Goal: Task Accomplishment & Management: Use online tool/utility

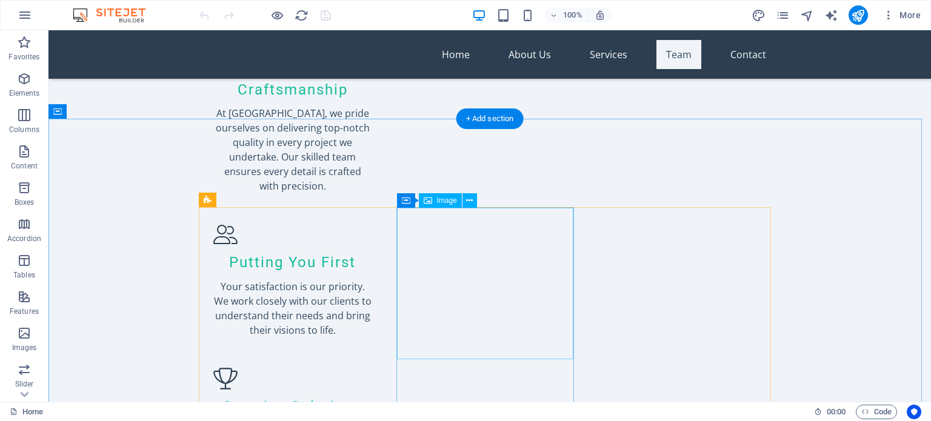
scroll to position [1636, 0]
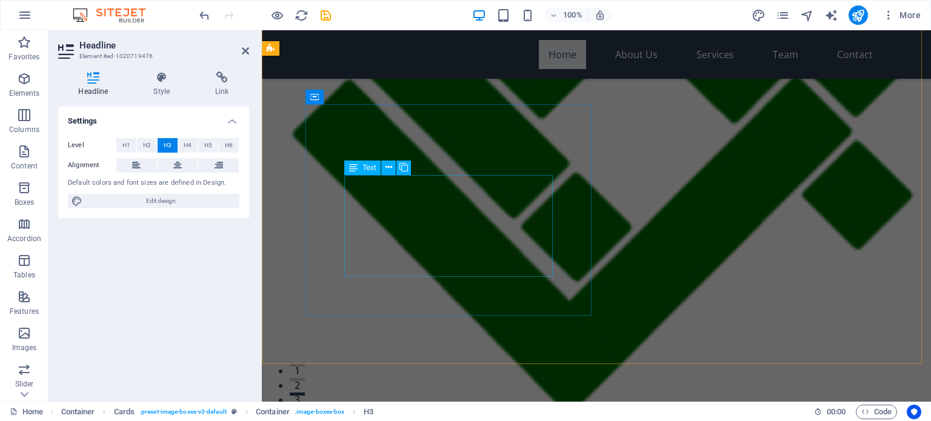
scroll to position [0, 0]
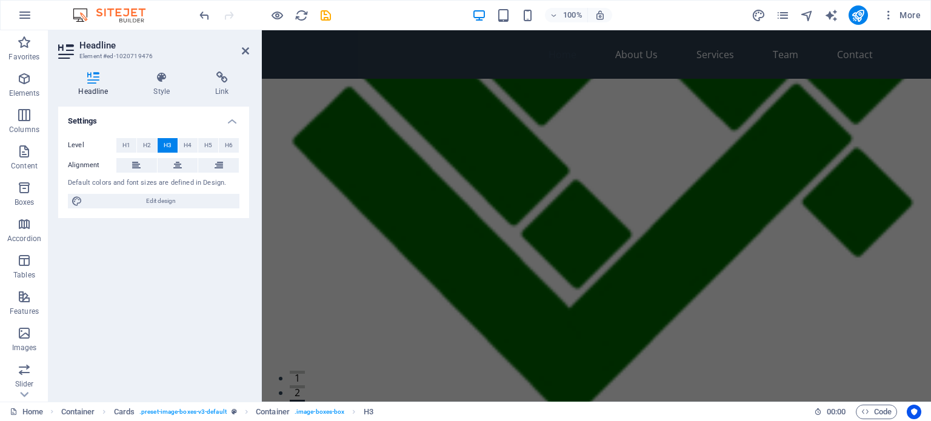
click at [638, 247] on figure at bounding box center [596, 257] width 669 height 356
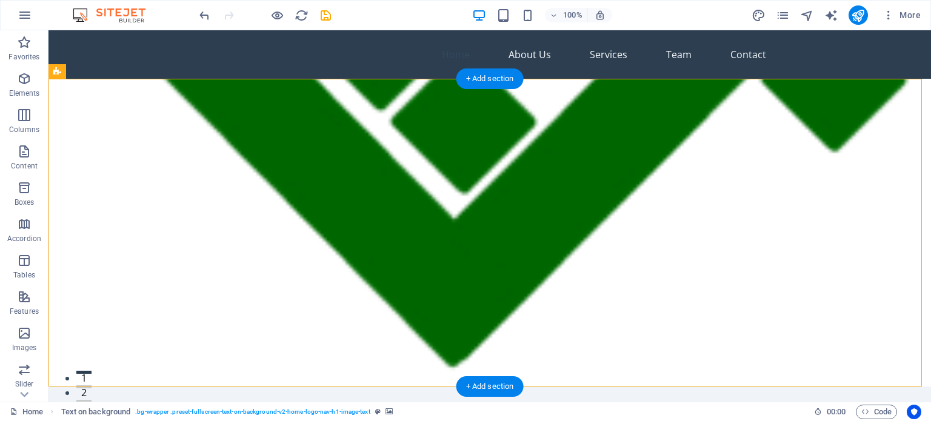
click at [598, 193] on figure at bounding box center [489, 233] width 882 height 308
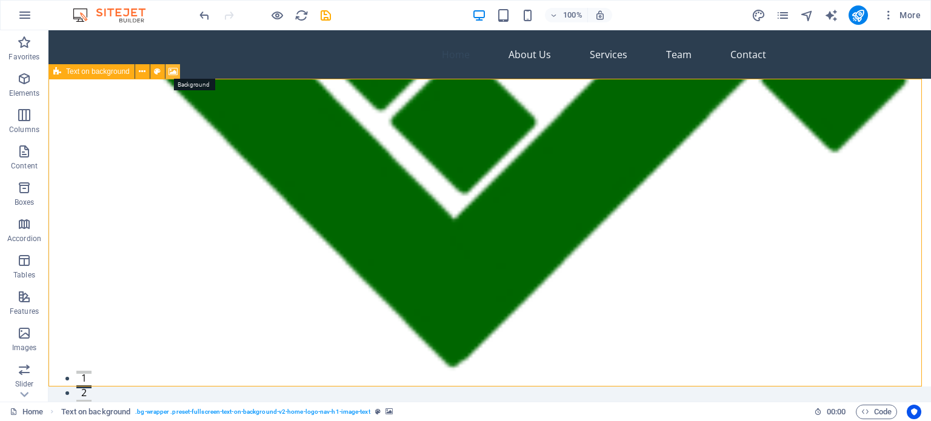
click at [170, 71] on icon at bounding box center [172, 71] width 9 height 13
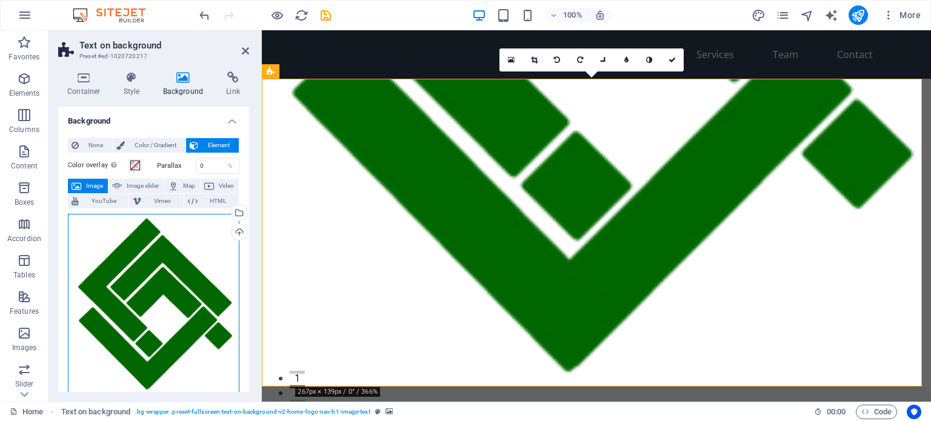
click at [150, 255] on div "Drag files here, click to choose files or select files from Files or our free s…" at bounding box center [154, 305] width 172 height 182
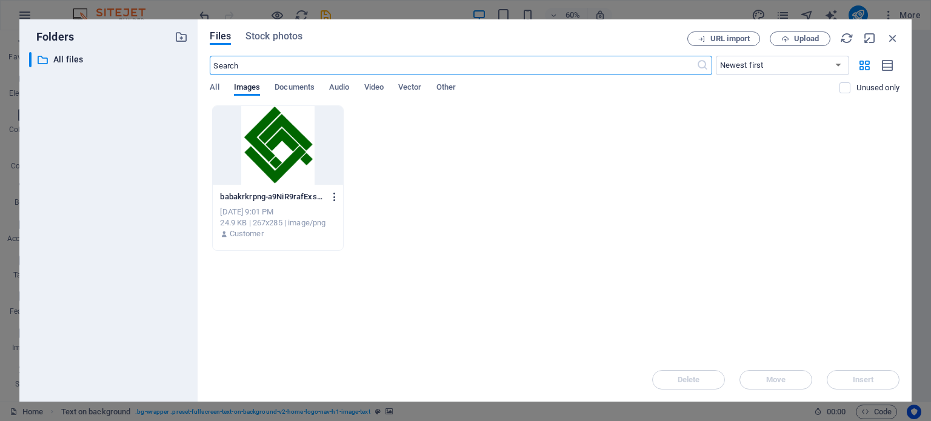
click at [336, 195] on icon "button" at bounding box center [335, 197] width 12 height 11
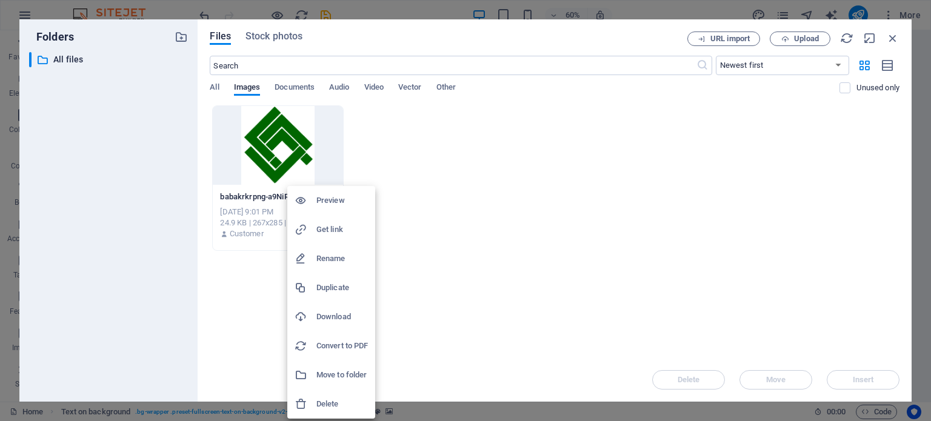
click at [327, 405] on h6 "Delete" at bounding box center [342, 404] width 52 height 15
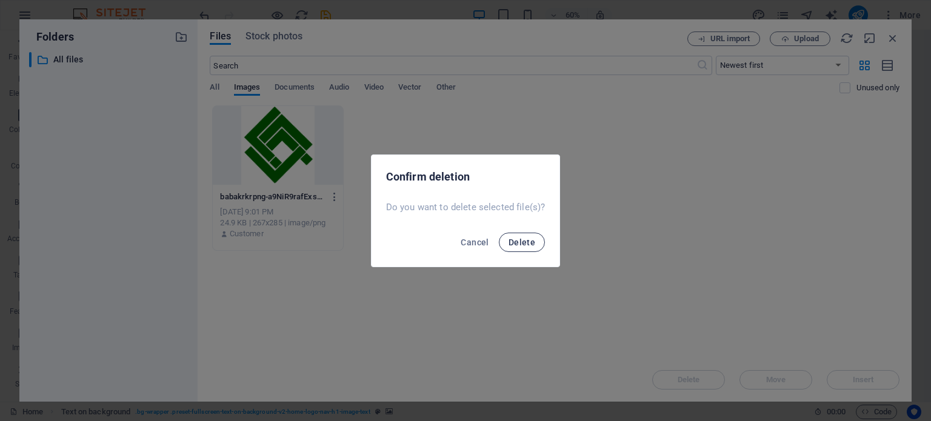
click at [514, 242] on span "Delete" at bounding box center [522, 243] width 27 height 10
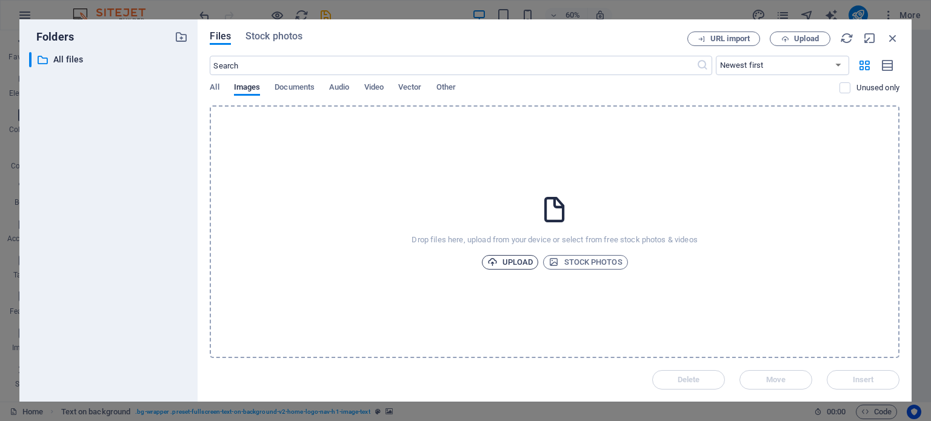
click at [513, 259] on span "Upload" at bounding box center [510, 262] width 46 height 15
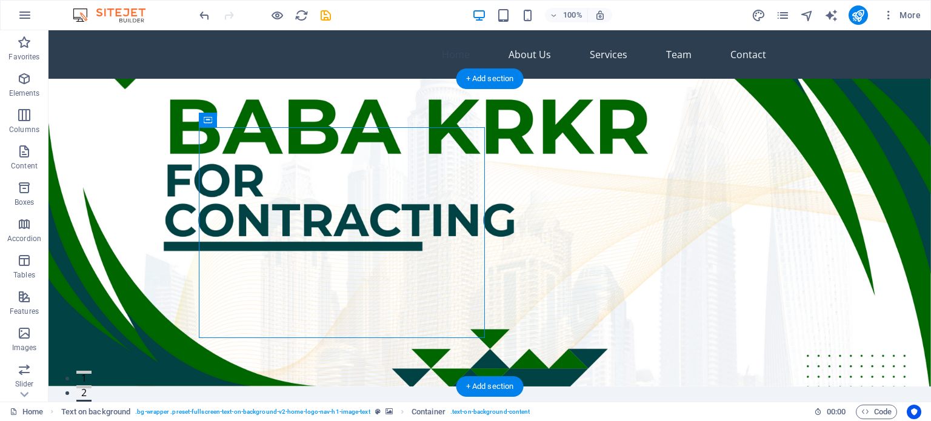
drag, startPoint x: 364, startPoint y: 151, endPoint x: 361, endPoint y: 130, distance: 21.4
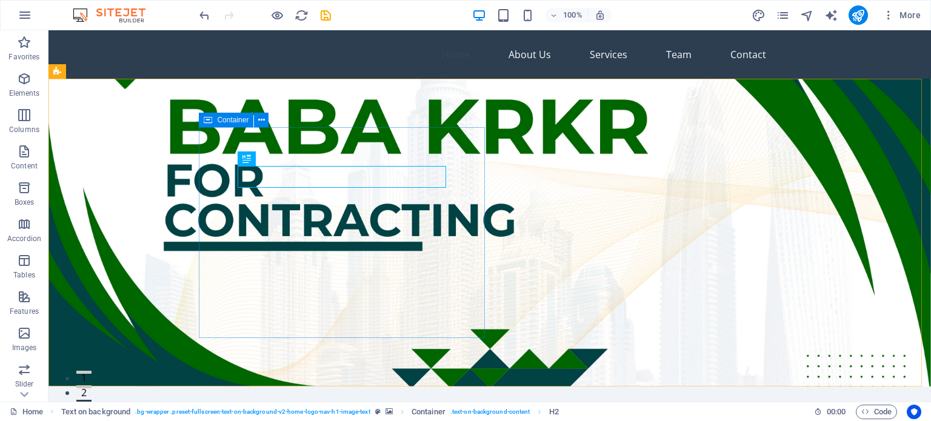
click at [209, 121] on icon at bounding box center [208, 120] width 8 height 15
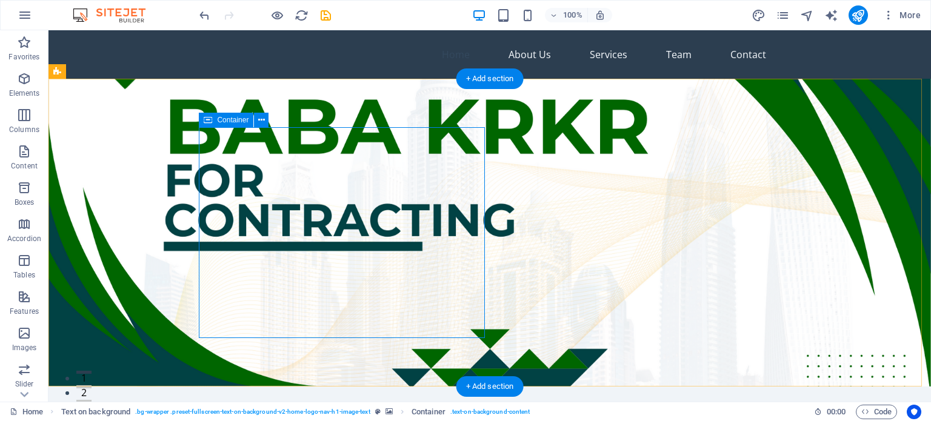
click at [259, 121] on icon at bounding box center [261, 120] width 7 height 13
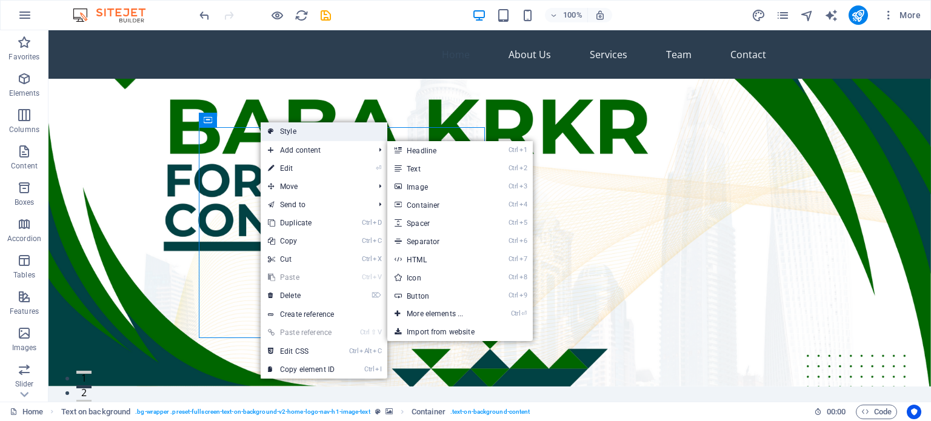
click at [286, 131] on link "Style" at bounding box center [324, 131] width 127 height 18
select select "%"
select select "rem"
select select "px"
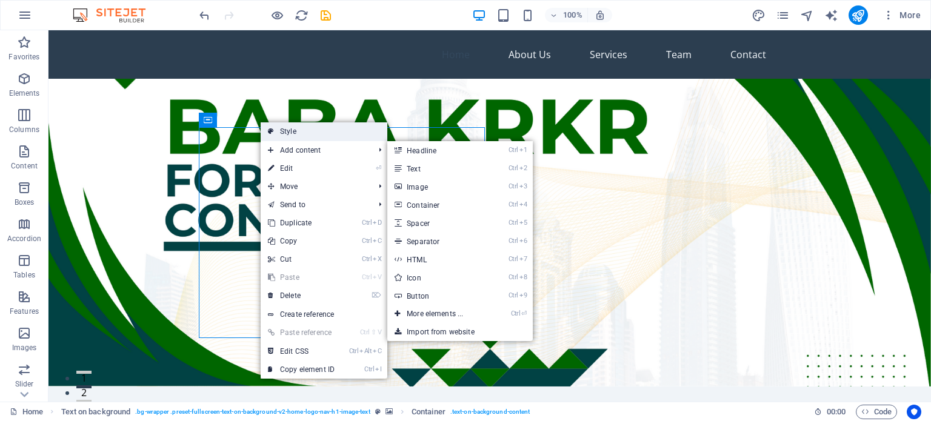
select select "preset-fullscreen-text-on-background-v2-home-logo-nav-h1-image-text"
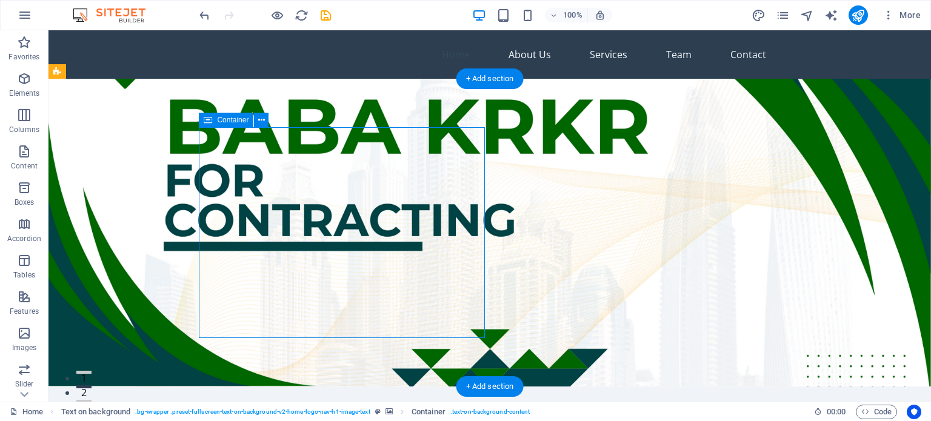
drag, startPoint x: 155, startPoint y: 144, endPoint x: 367, endPoint y: 168, distance: 214.2
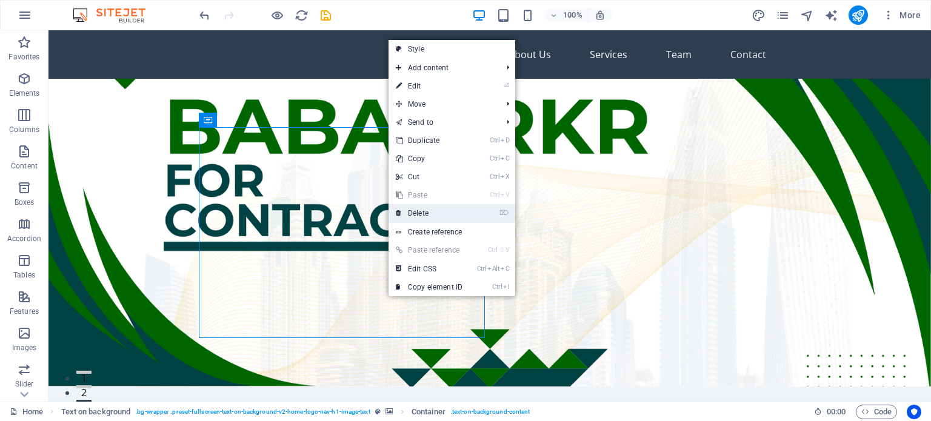
click at [414, 211] on link "⌦ Delete" at bounding box center [429, 213] width 81 height 18
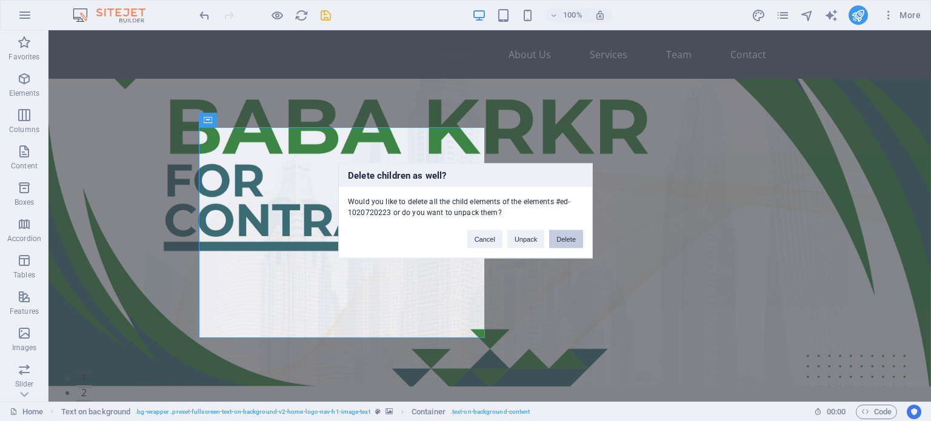
click at [578, 244] on button "Delete" at bounding box center [566, 239] width 34 height 18
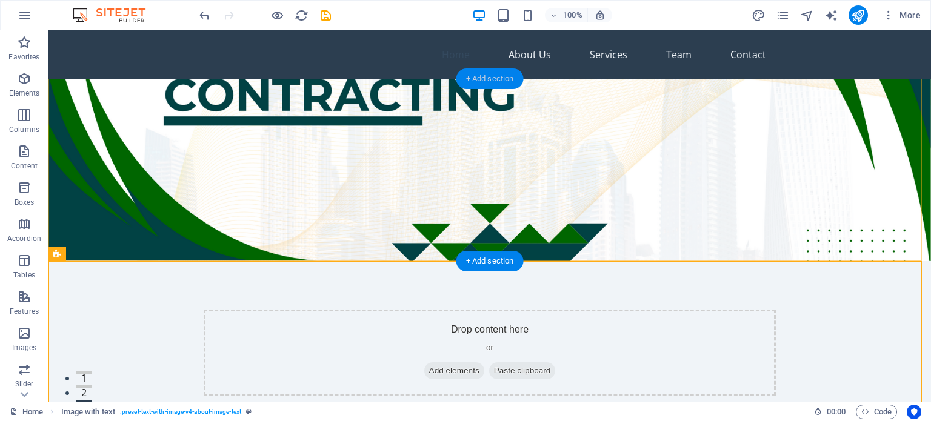
click at [478, 78] on div "+ Add section" at bounding box center [489, 78] width 67 height 21
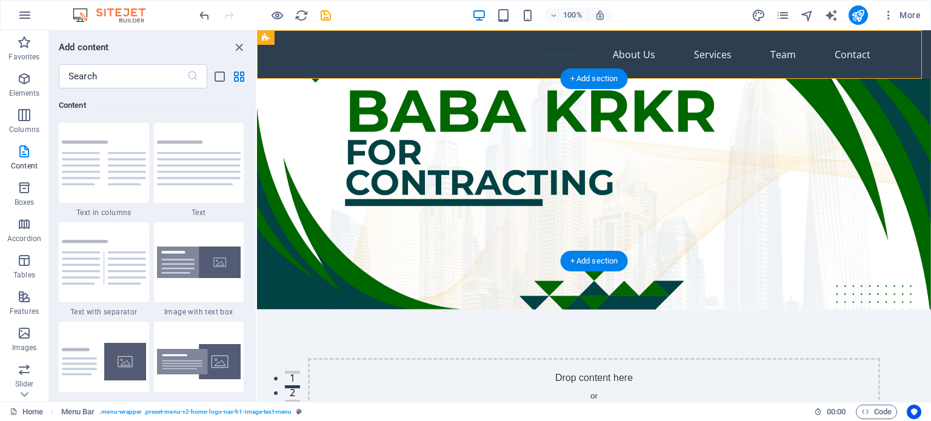
click at [305, 99] on figure at bounding box center [594, 194] width 674 height 231
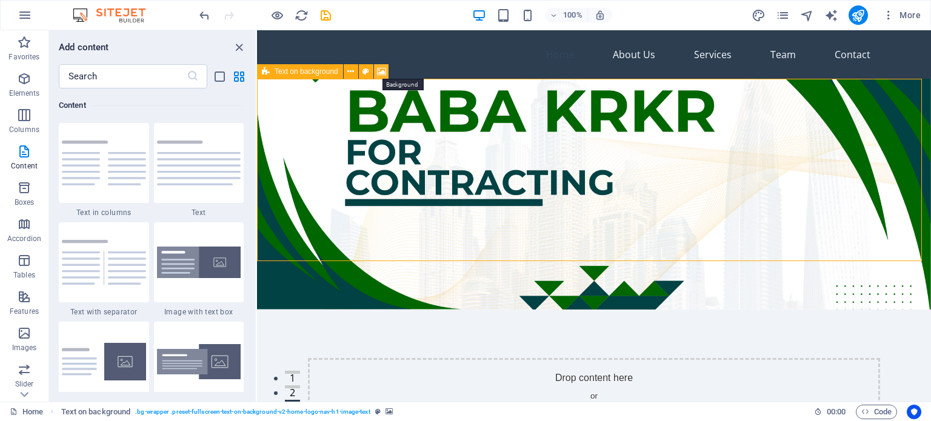
click at [381, 72] on icon at bounding box center [381, 71] width 9 height 13
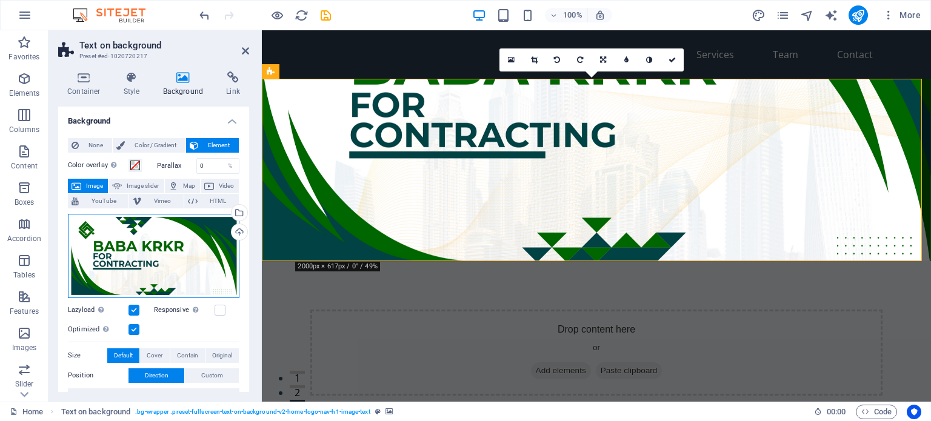
click at [193, 242] on div "Drag files here, click to choose files or select files from Files or our free s…" at bounding box center [154, 256] width 172 height 84
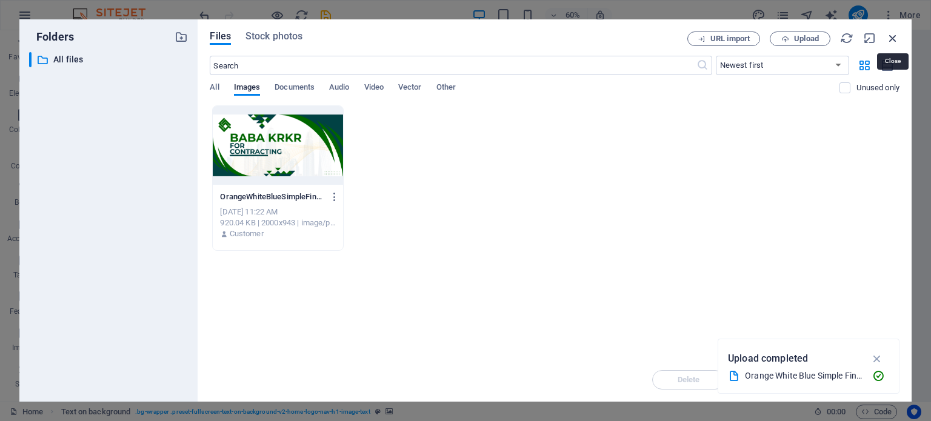
click at [892, 36] on icon "button" at bounding box center [892, 38] width 13 height 13
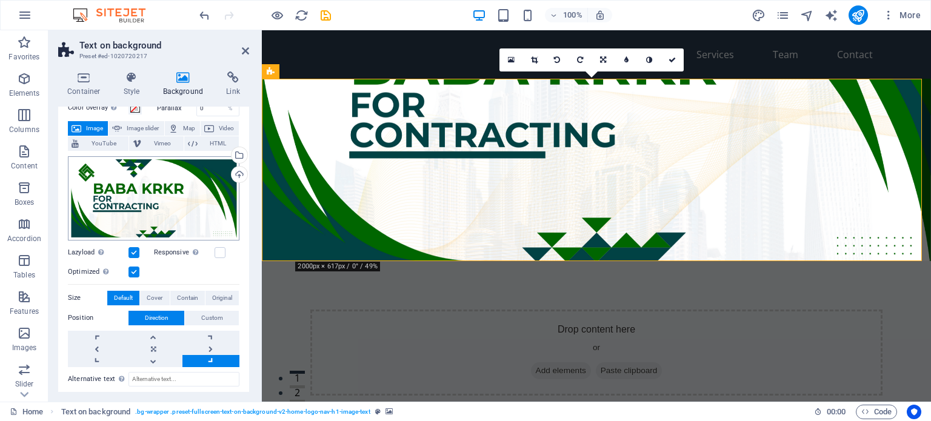
scroll to position [61, 0]
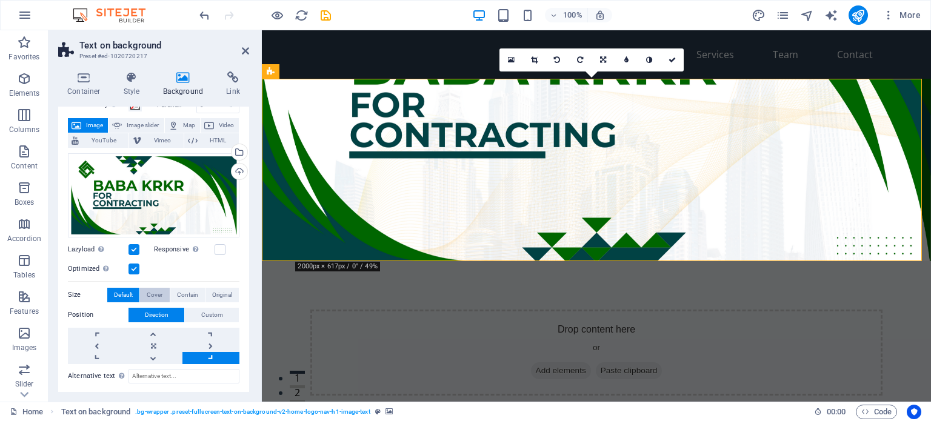
click at [156, 295] on span "Cover" at bounding box center [155, 295] width 16 height 15
click at [107, 344] on link at bounding box center [96, 346] width 57 height 12
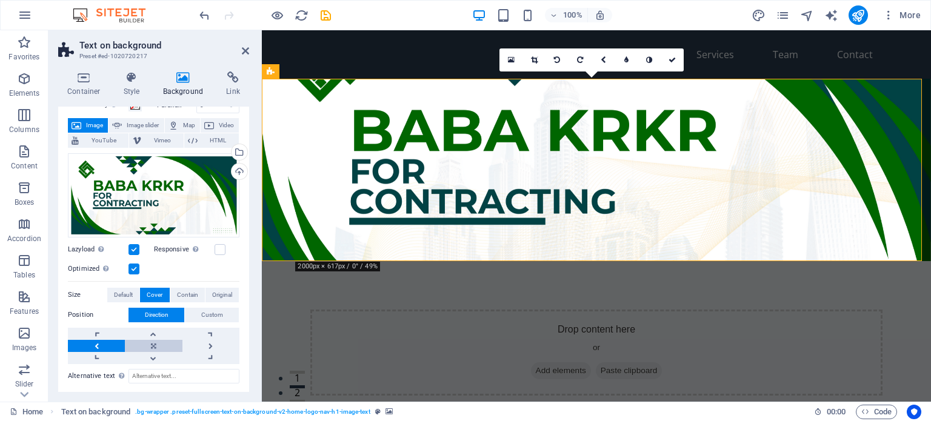
click at [136, 346] on link at bounding box center [153, 346] width 57 height 12
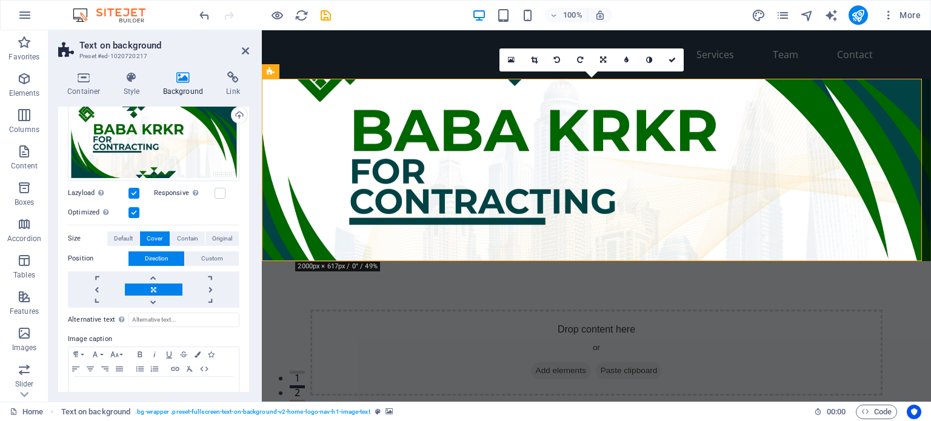
scroll to position [121, 0]
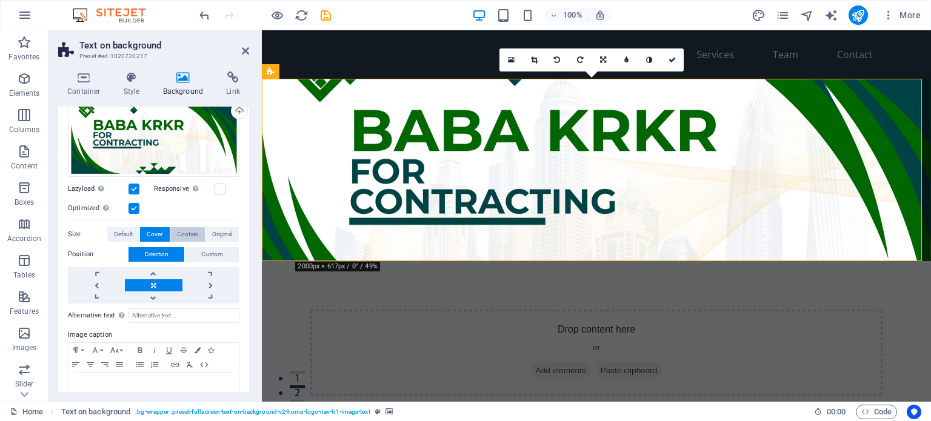
click at [187, 231] on span "Contain" at bounding box center [187, 234] width 21 height 15
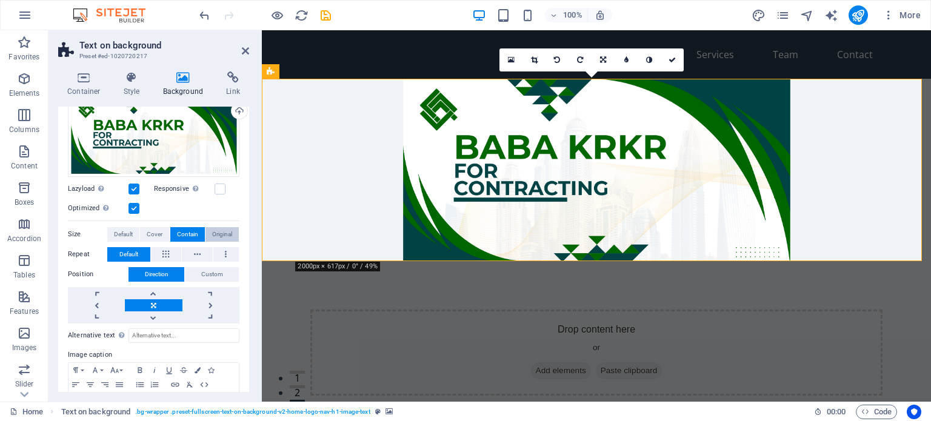
click at [212, 233] on span "Original" at bounding box center [222, 234] width 20 height 15
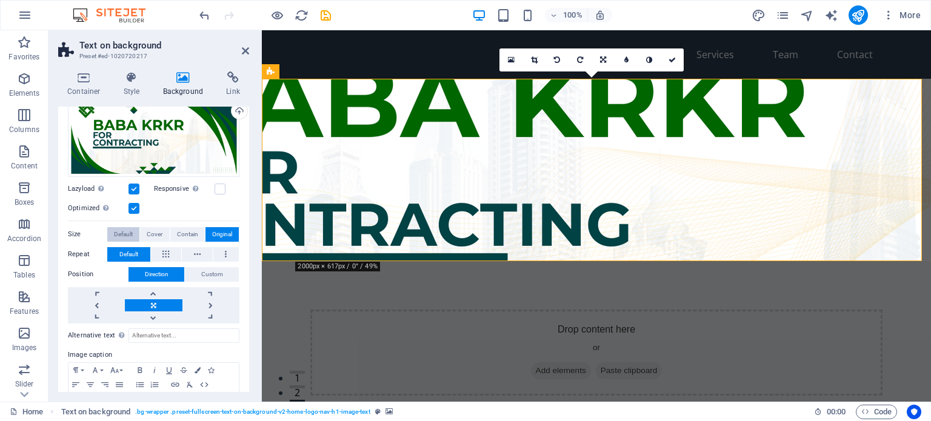
click at [117, 234] on span "Default" at bounding box center [123, 234] width 19 height 15
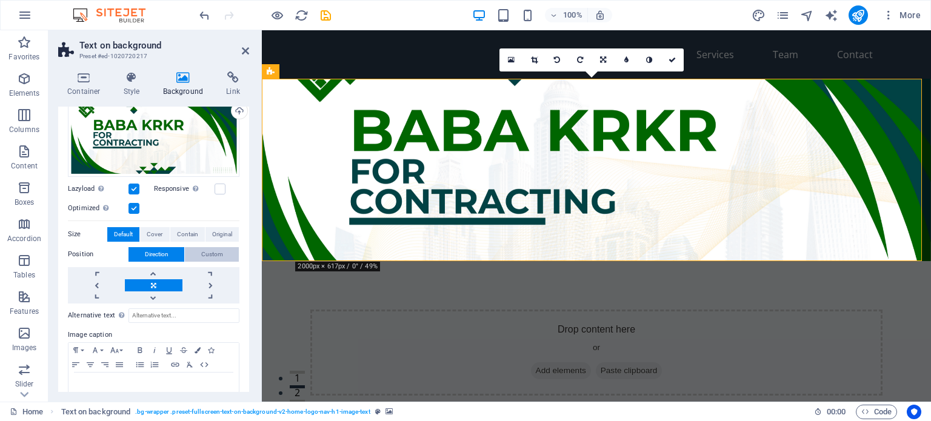
click at [199, 254] on button "Custom" at bounding box center [212, 254] width 54 height 15
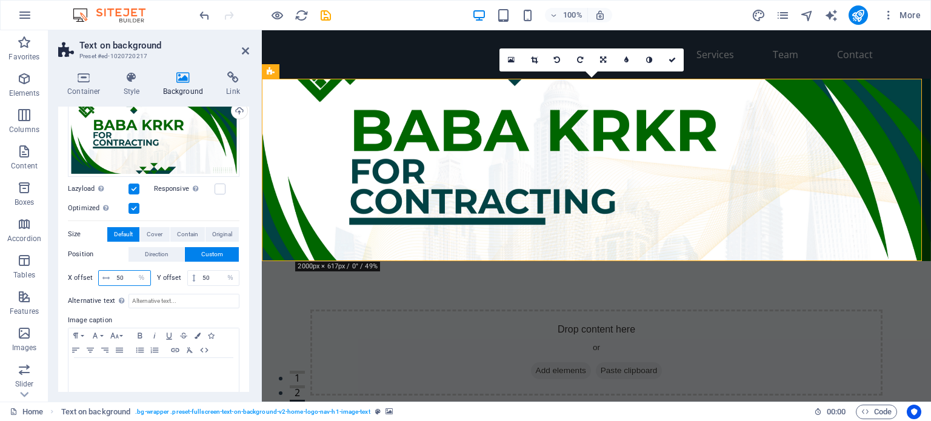
drag, startPoint x: 122, startPoint y: 278, endPoint x: 115, endPoint y: 278, distance: 7.3
click at [115, 278] on input "50" at bounding box center [131, 278] width 37 height 15
type input "30"
click at [211, 278] on input "50" at bounding box center [218, 278] width 39 height 15
drag, startPoint x: 209, startPoint y: 277, endPoint x: 201, endPoint y: 277, distance: 7.3
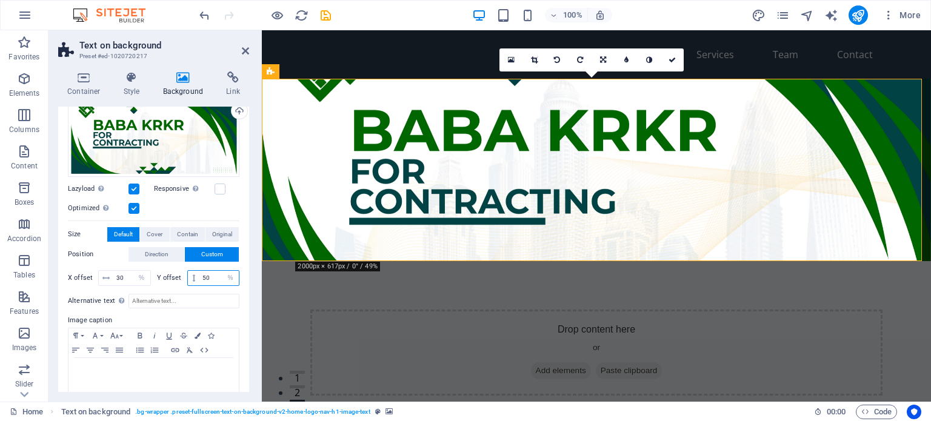
click at [201, 277] on input "50" at bounding box center [218, 278] width 39 height 15
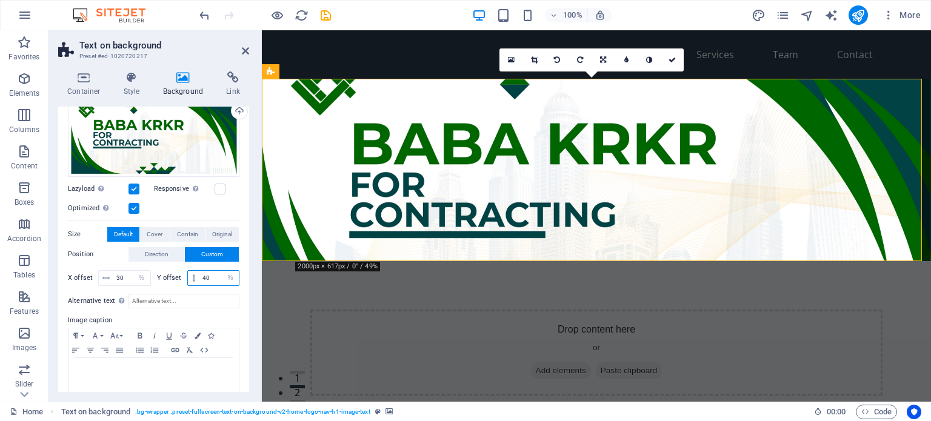
drag, startPoint x: 209, startPoint y: 276, endPoint x: 199, endPoint y: 276, distance: 9.7
click at [199, 276] on input "40" at bounding box center [218, 278] width 39 height 15
type input "20"
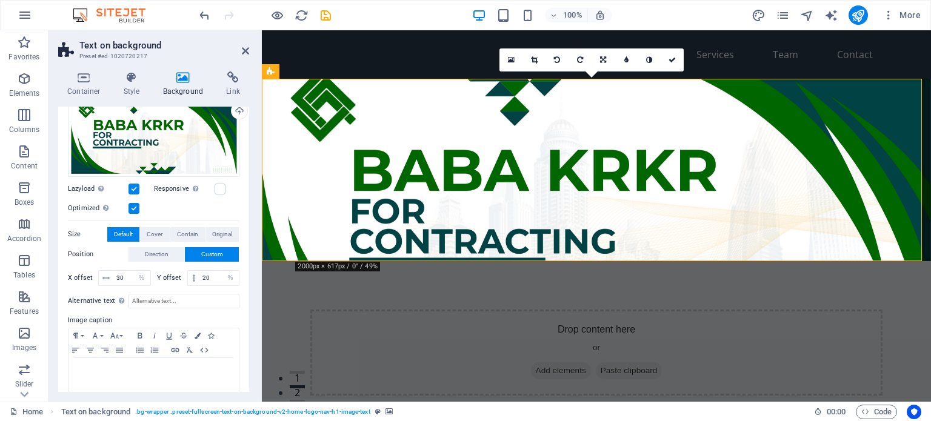
click at [157, 282] on div "Y offset 20 px rem % vh vw" at bounding box center [198, 278] width 83 height 16
click at [125, 278] on input "30" at bounding box center [131, 278] width 37 height 15
drag, startPoint x: 125, startPoint y: 278, endPoint x: 116, endPoint y: 278, distance: 9.1
click at [116, 278] on input "30" at bounding box center [131, 278] width 37 height 15
type input "20"
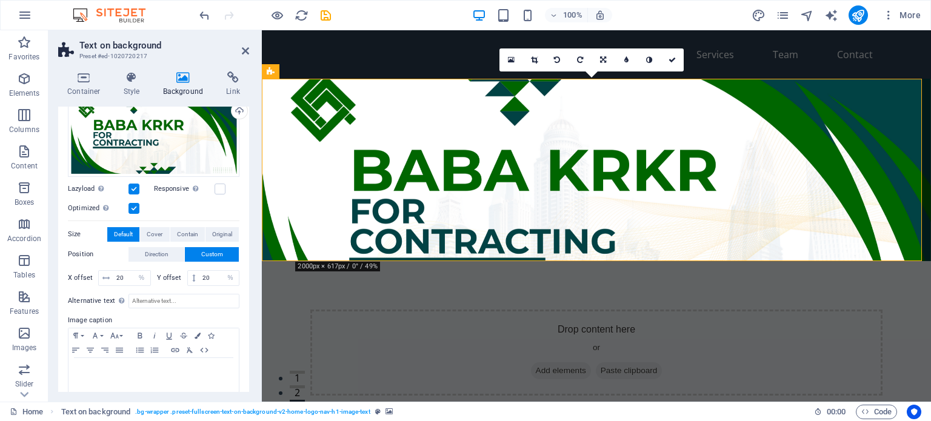
click at [152, 289] on div "Alternative text The alternative text is used by devices that cannot display im…" at bounding box center [154, 342] width 172 height 107
click at [162, 257] on span "Direction" at bounding box center [157, 254] width 24 height 15
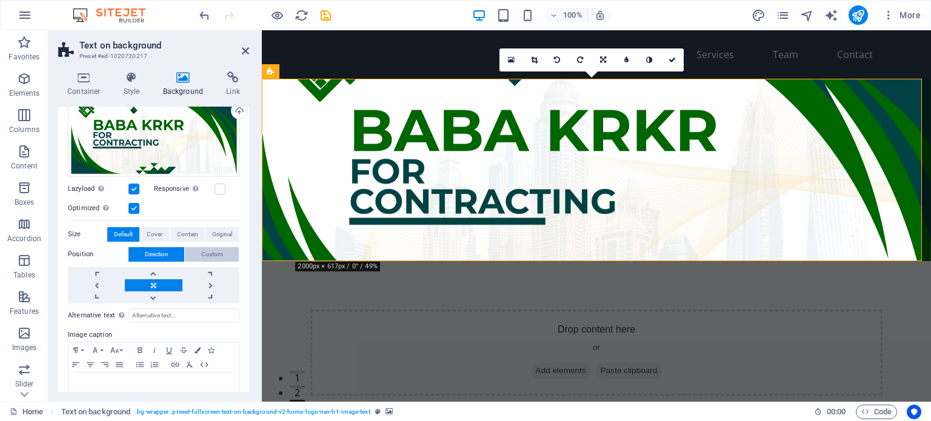
click at [196, 255] on button "Custom" at bounding box center [212, 254] width 54 height 15
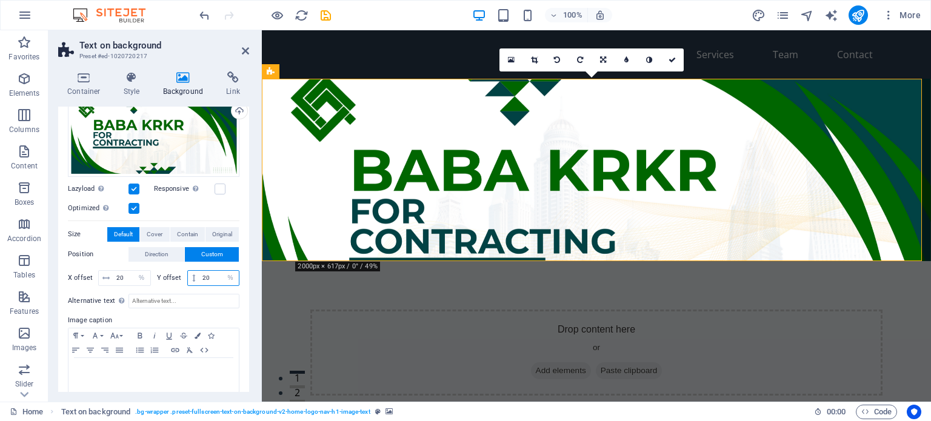
drag, startPoint x: 206, startPoint y: 275, endPoint x: 196, endPoint y: 275, distance: 9.7
click at [196, 275] on div "20 px rem % vh vw" at bounding box center [213, 278] width 53 height 16
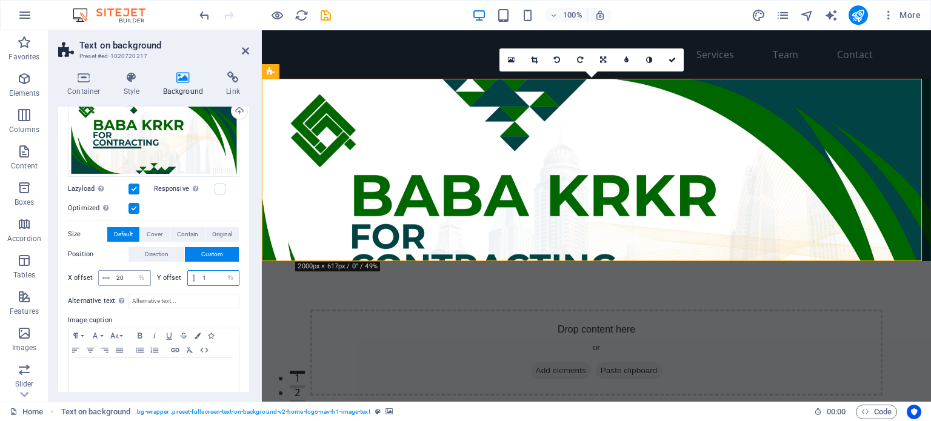
type input "1"
click at [126, 273] on input "20" at bounding box center [131, 278] width 37 height 15
drag, startPoint x: 122, startPoint y: 273, endPoint x: 114, endPoint y: 273, distance: 7.9
click at [114, 273] on input "20" at bounding box center [131, 278] width 37 height 15
type input "1"
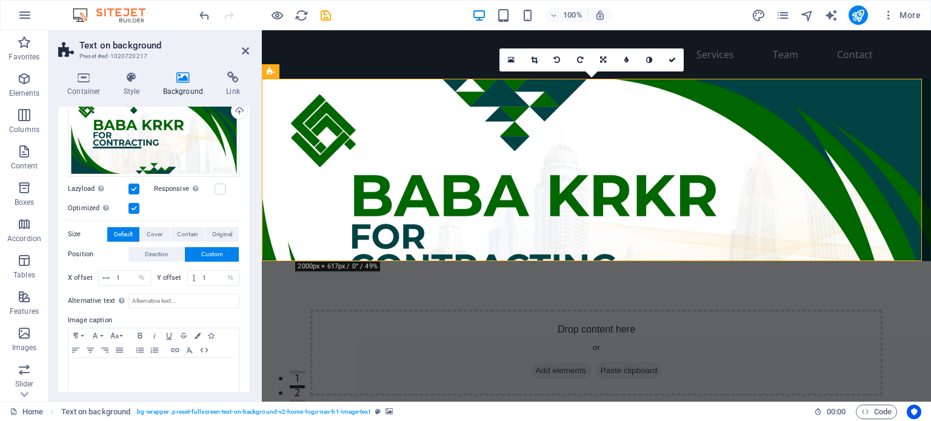
click at [187, 313] on label "Image caption" at bounding box center [154, 320] width 172 height 15
click at [138, 205] on label at bounding box center [133, 208] width 11 height 11
click at [0, 0] on input "Optimized Images are compressed to improve page speed." at bounding box center [0, 0] width 0 height 0
click at [138, 205] on label at bounding box center [133, 208] width 11 height 11
click at [0, 0] on input "Optimized Images are compressed to improve page speed." at bounding box center [0, 0] width 0 height 0
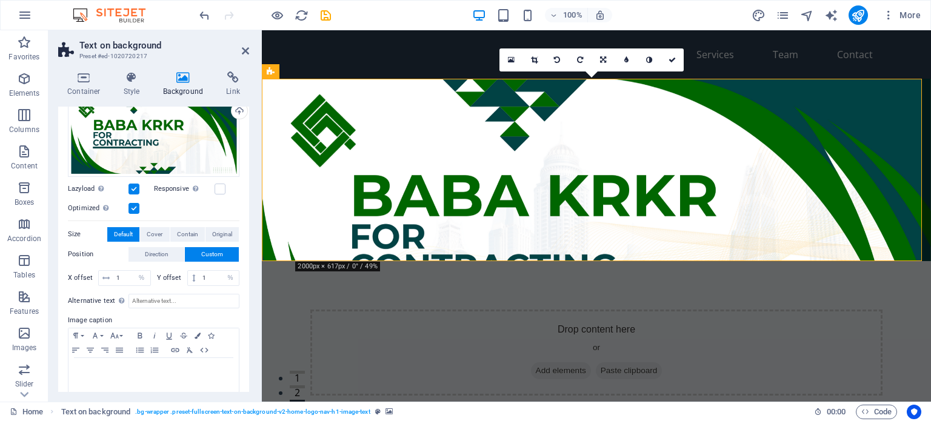
click at [135, 192] on label at bounding box center [133, 189] width 11 height 11
click at [0, 0] on input "Lazyload Loading images after the page loads improves page speed." at bounding box center [0, 0] width 0 height 0
click at [135, 192] on label at bounding box center [133, 189] width 11 height 11
click at [0, 0] on input "Lazyload Loading images after the page loads improves page speed." at bounding box center [0, 0] width 0 height 0
click at [104, 278] on icon at bounding box center [105, 278] width 7 height 7
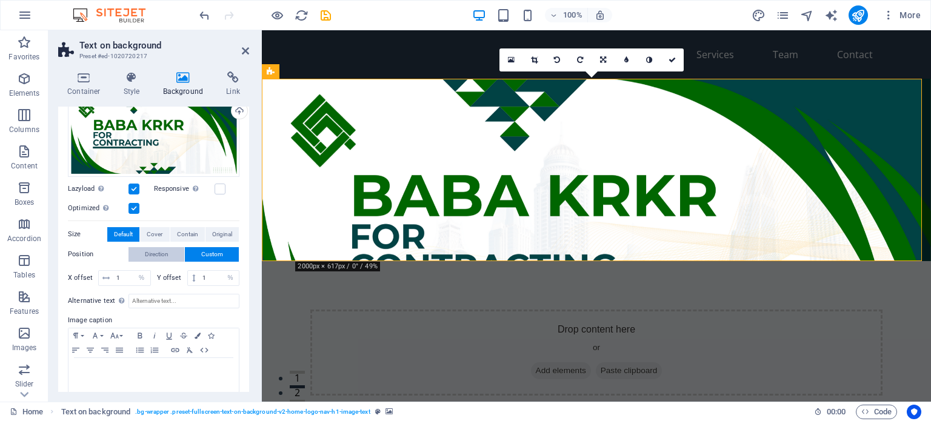
click at [154, 258] on span "Direction" at bounding box center [157, 254] width 24 height 15
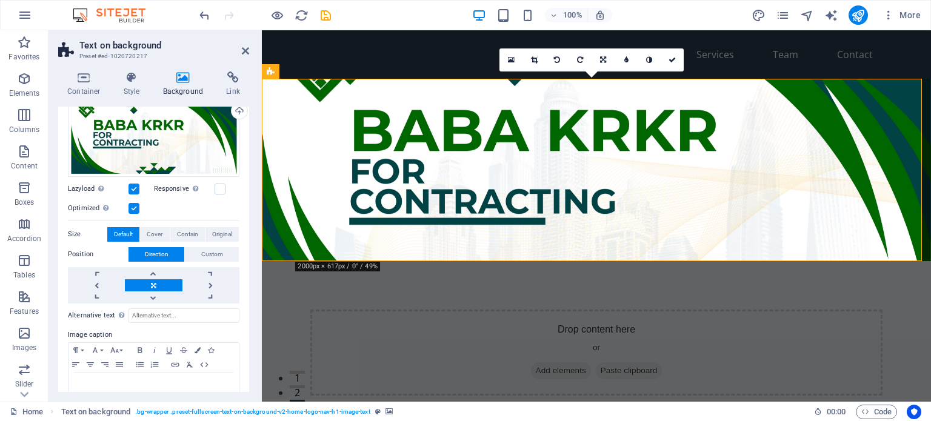
click at [317, 92] on figure at bounding box center [596, 170] width 669 height 182
click at [130, 83] on icon at bounding box center [132, 78] width 35 height 12
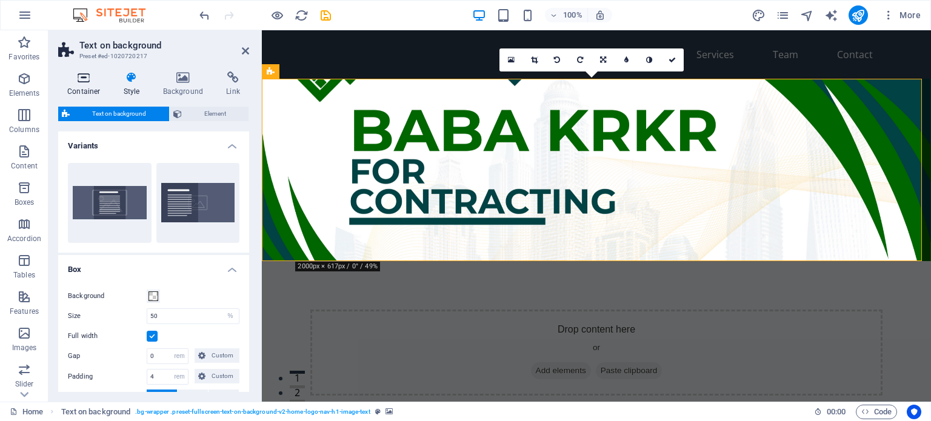
click at [90, 82] on icon at bounding box center [84, 78] width 52 height 12
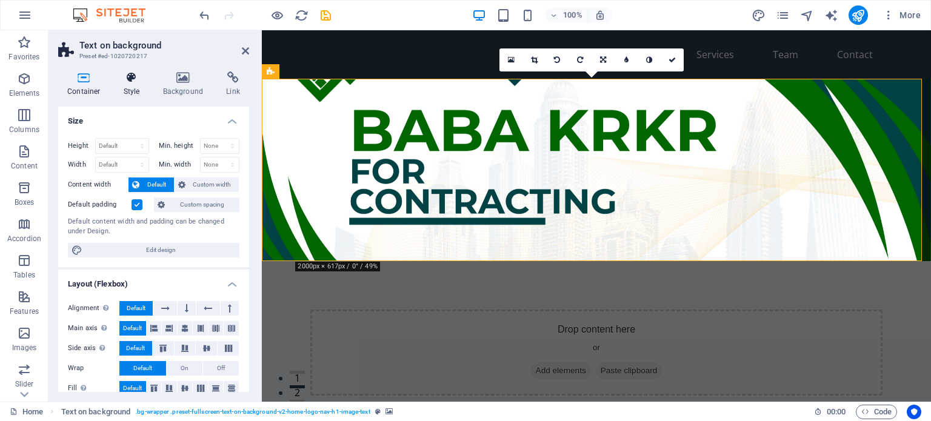
click at [141, 82] on icon at bounding box center [132, 78] width 35 height 12
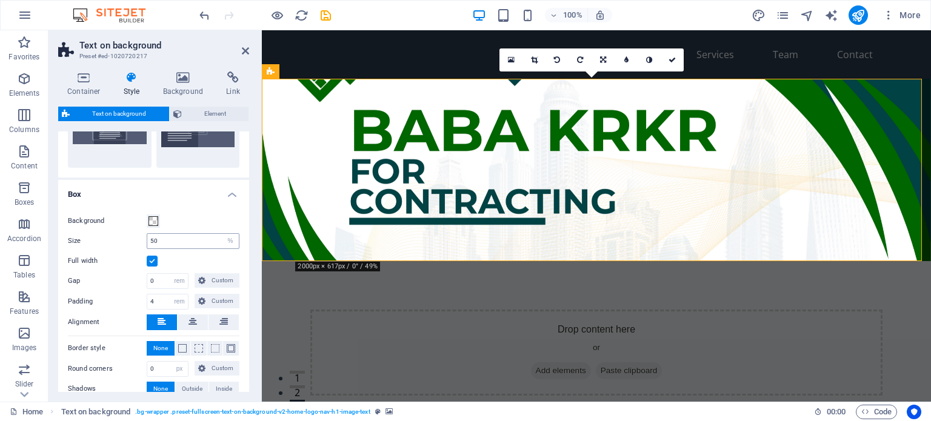
scroll to position [0, 0]
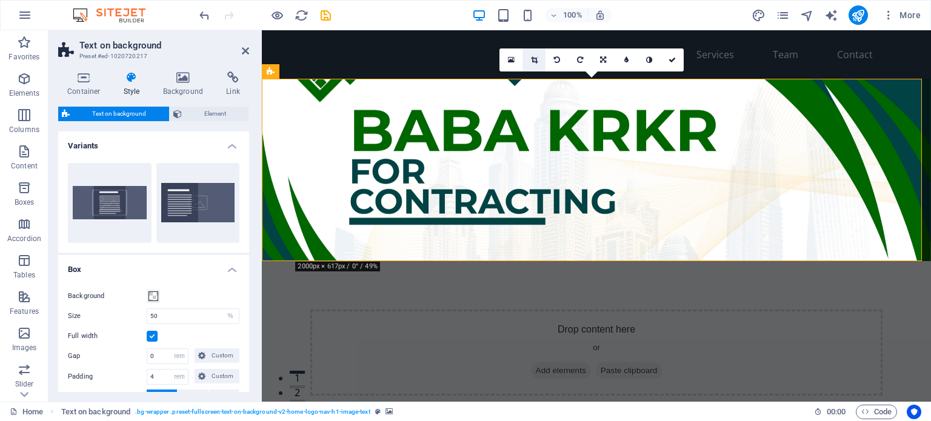
click at [535, 60] on icon at bounding box center [534, 59] width 7 height 7
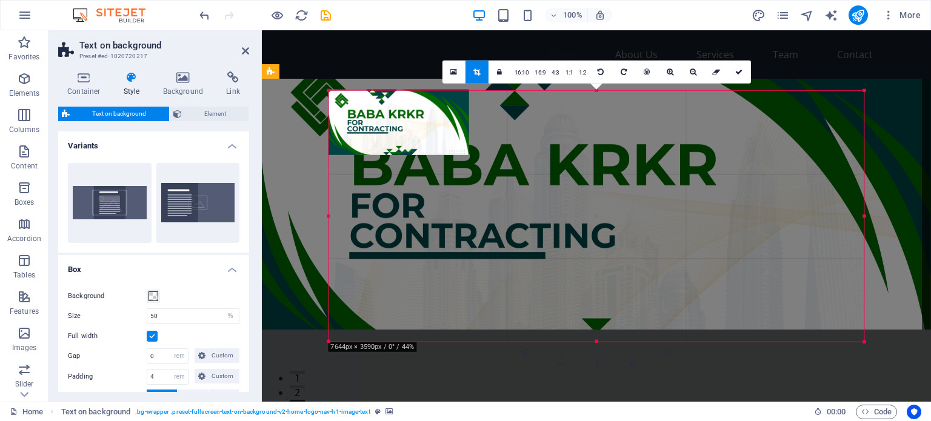
drag, startPoint x: 329, startPoint y: 90, endPoint x: 316, endPoint y: 92, distance: 12.8
click at [316, 92] on div "Drag here to replace the existing content. Press “Ctrl” if you want to create a…" at bounding box center [596, 216] width 669 height 372
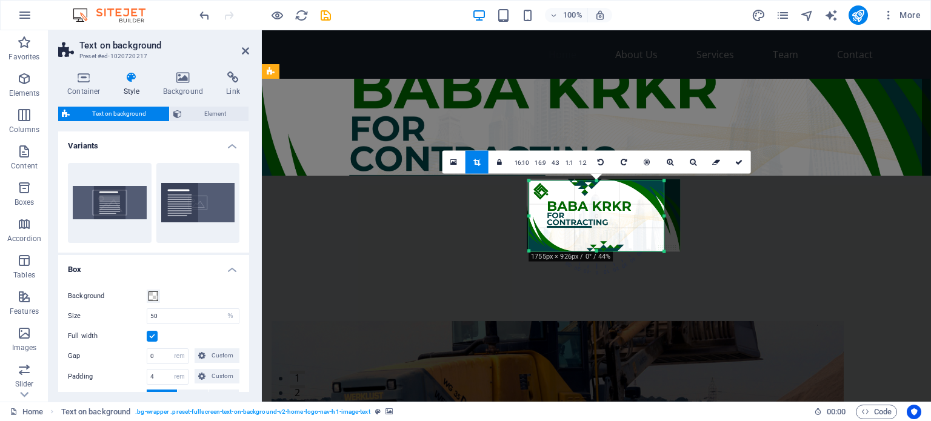
click at [529, 220] on div at bounding box center [529, 216] width 4 height 71
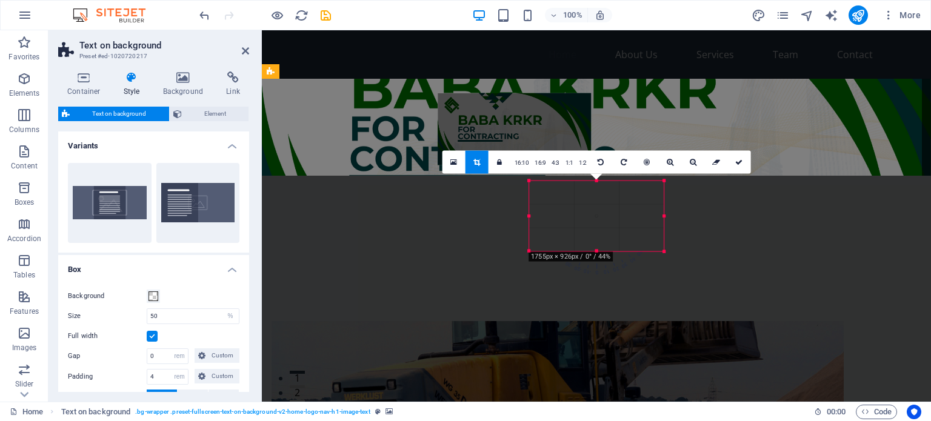
drag, startPoint x: 592, startPoint y: 218, endPoint x: 503, endPoint y: 132, distance: 123.9
click at [503, 132] on div at bounding box center [514, 129] width 153 height 72
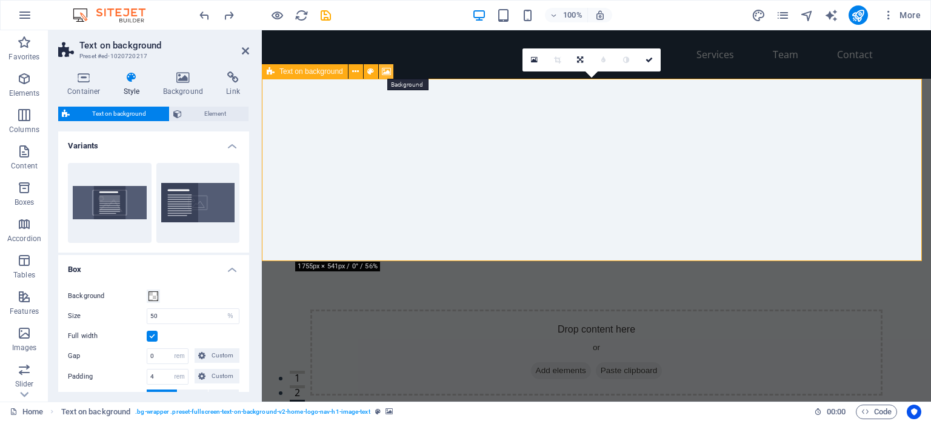
click at [388, 72] on icon at bounding box center [386, 71] width 9 height 13
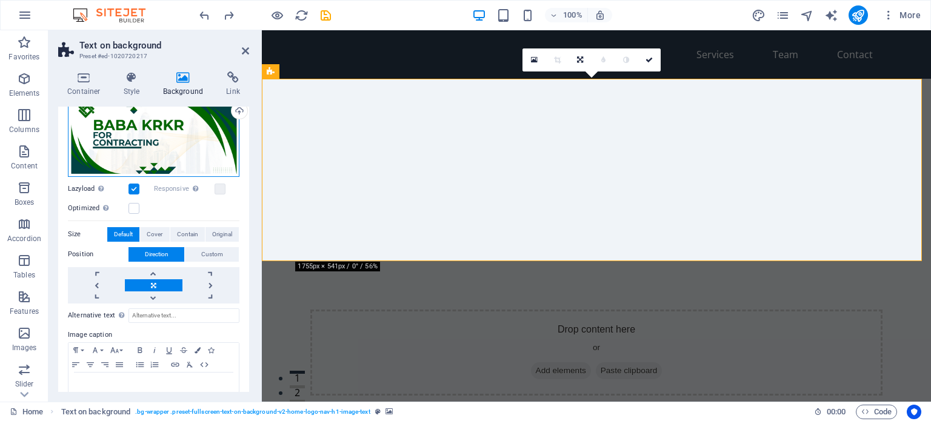
click at [174, 127] on div "Drag files here, click to choose files or select files from Files or our free s…" at bounding box center [154, 135] width 172 height 84
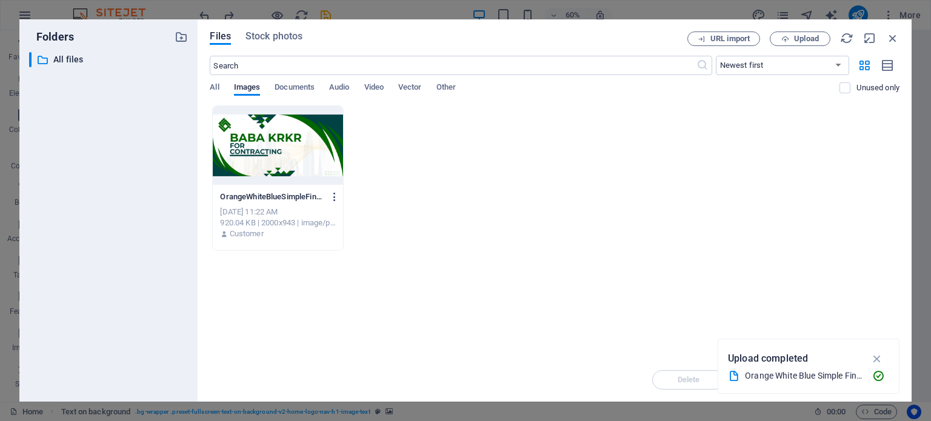
click at [336, 196] on icon "button" at bounding box center [335, 197] width 12 height 11
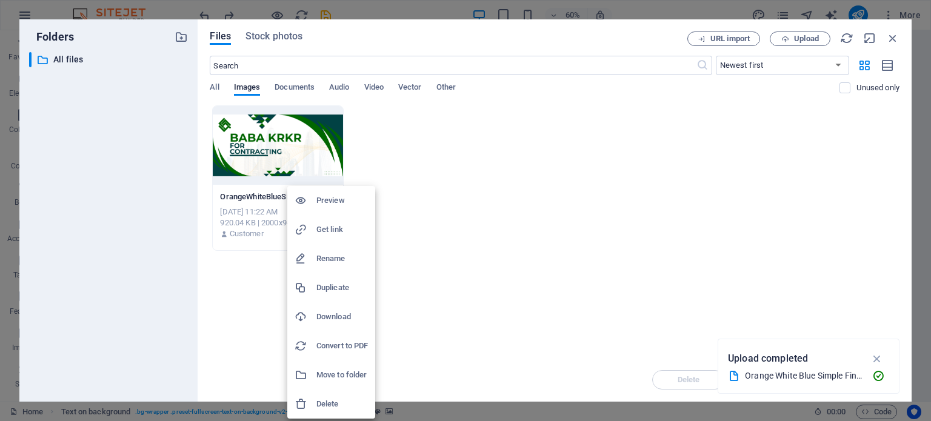
click at [331, 401] on h6 "Delete" at bounding box center [342, 404] width 52 height 15
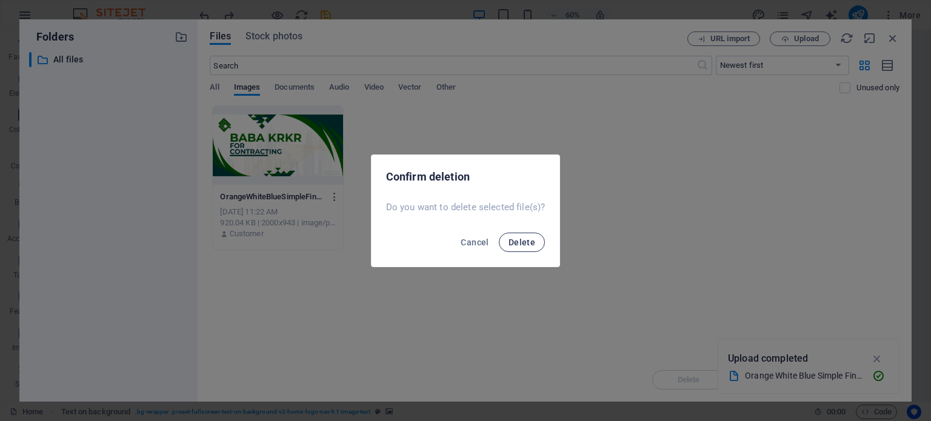
click at [518, 240] on span "Delete" at bounding box center [522, 243] width 27 height 10
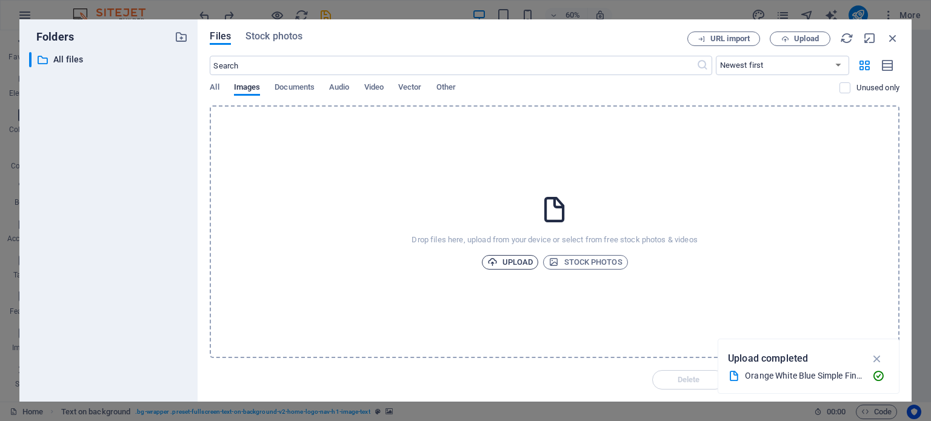
click at [501, 264] on span "Upload" at bounding box center [510, 262] width 46 height 15
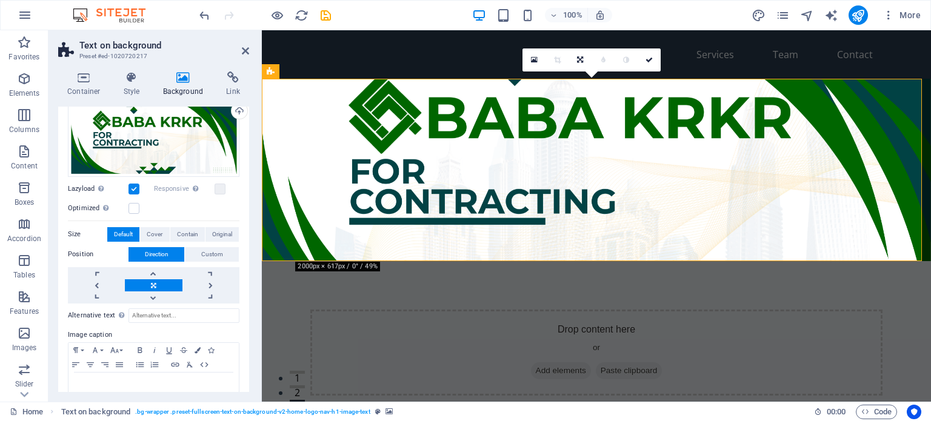
click at [527, 233] on figure at bounding box center [596, 170] width 669 height 182
click at [586, 61] on link at bounding box center [580, 59] width 23 height 23
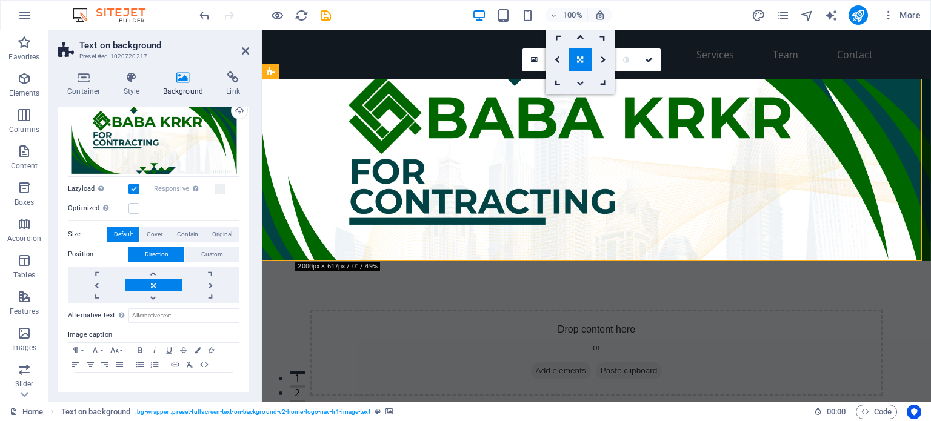
click at [582, 81] on icon at bounding box center [579, 82] width 7 height 7
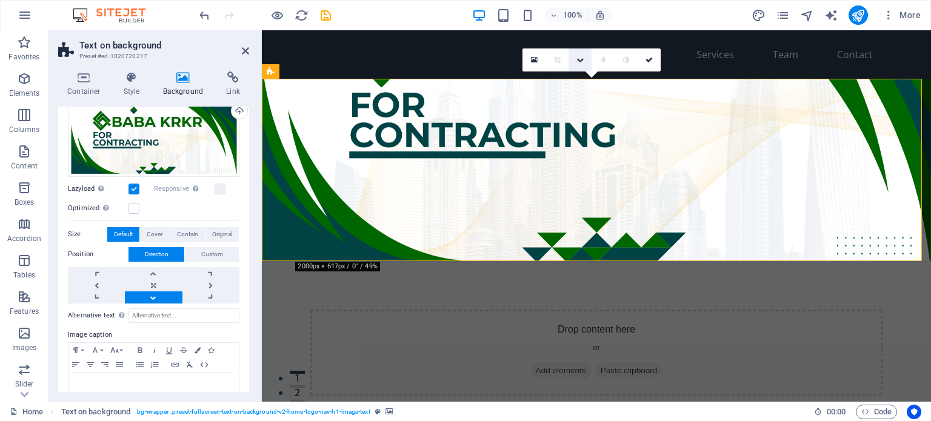
click at [584, 55] on link at bounding box center [580, 59] width 23 height 23
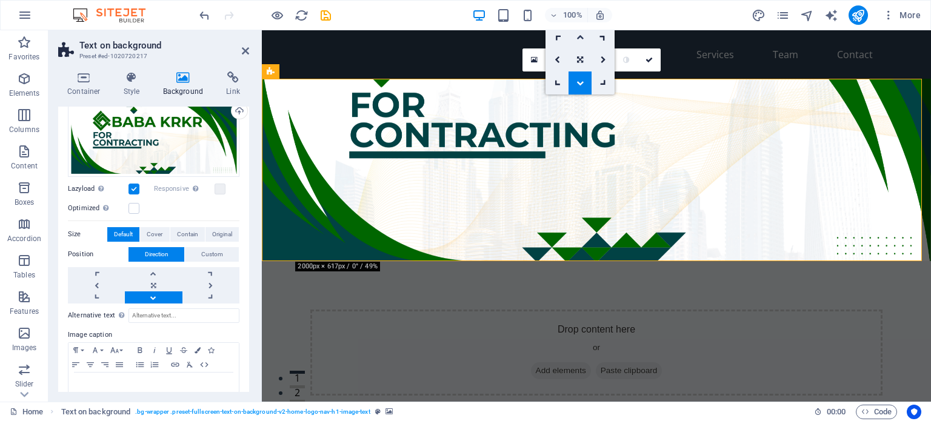
click at [580, 36] on icon at bounding box center [579, 36] width 7 height 7
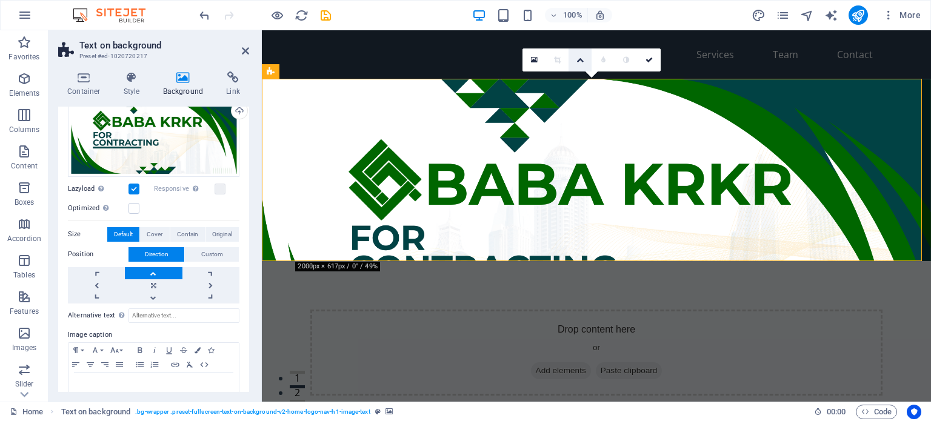
click at [584, 65] on link at bounding box center [580, 59] width 23 height 23
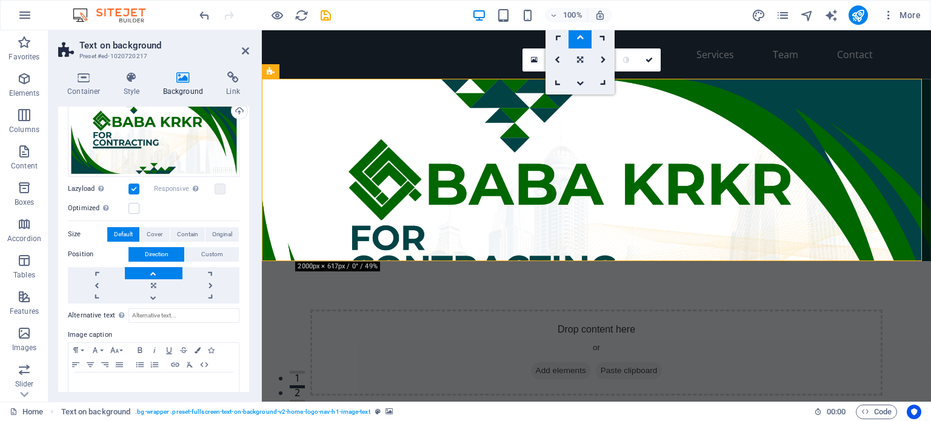
click at [582, 64] on link at bounding box center [580, 59] width 23 height 23
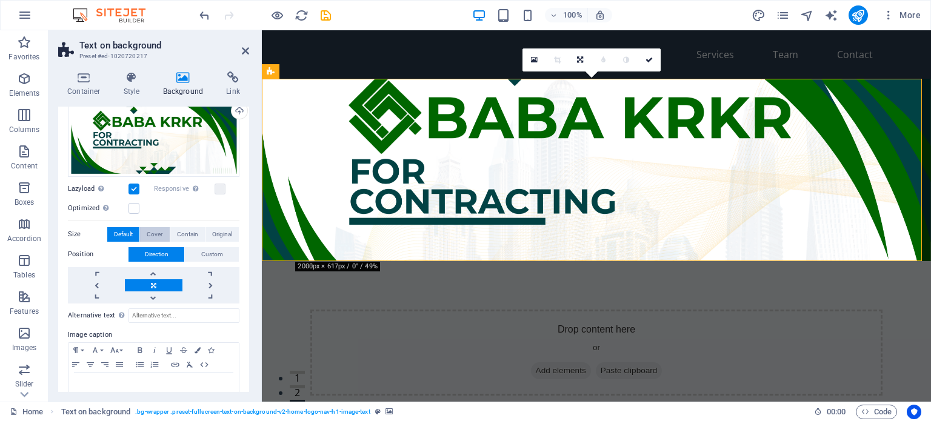
click at [155, 230] on span "Cover" at bounding box center [155, 234] width 16 height 15
click at [177, 235] on span "Contain" at bounding box center [187, 234] width 21 height 15
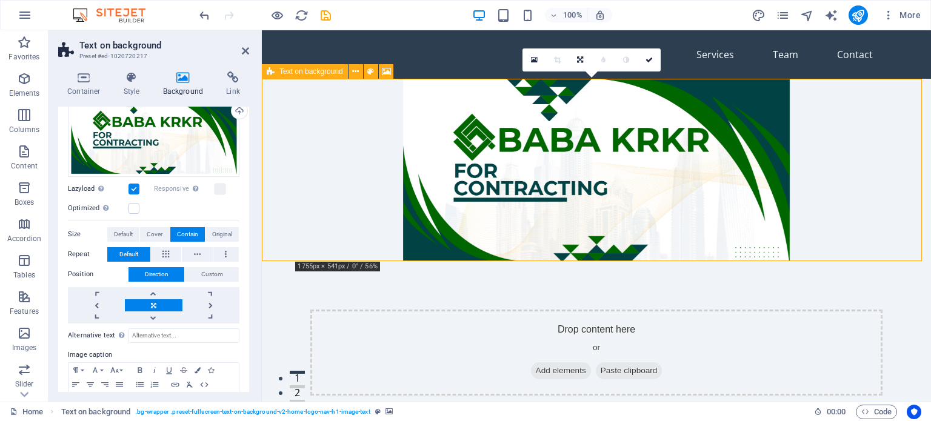
click at [693, 310] on div "Drop content here or Add elements Paste clipboard" at bounding box center [596, 353] width 572 height 86
drag, startPoint x: 693, startPoint y: 187, endPoint x: 695, endPoint y: 179, distance: 8.0
click at [695, 310] on div "Drop content here or Add elements Paste clipboard" at bounding box center [596, 353] width 572 height 86
click at [153, 296] on link at bounding box center [153, 293] width 57 height 12
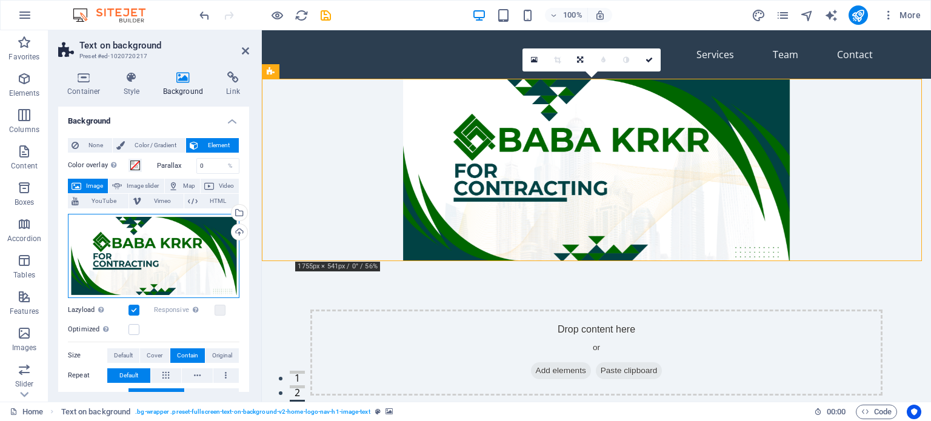
click at [177, 242] on div "Drag files here, click to choose files or select files from Files or our free s…" at bounding box center [154, 256] width 172 height 84
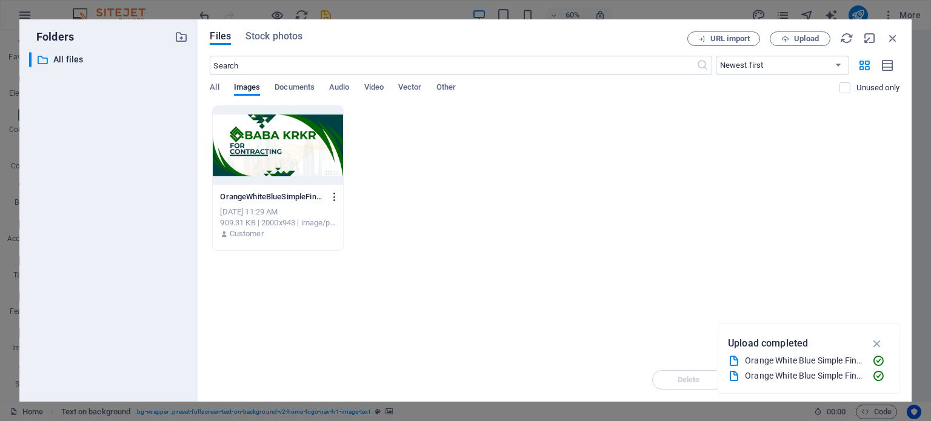
click at [336, 196] on icon "button" at bounding box center [335, 197] width 12 height 11
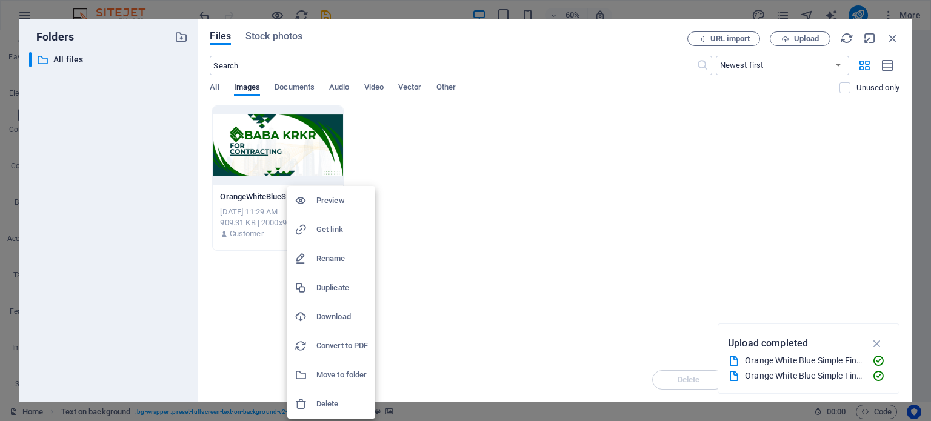
click at [318, 407] on h6 "Delete" at bounding box center [342, 404] width 52 height 15
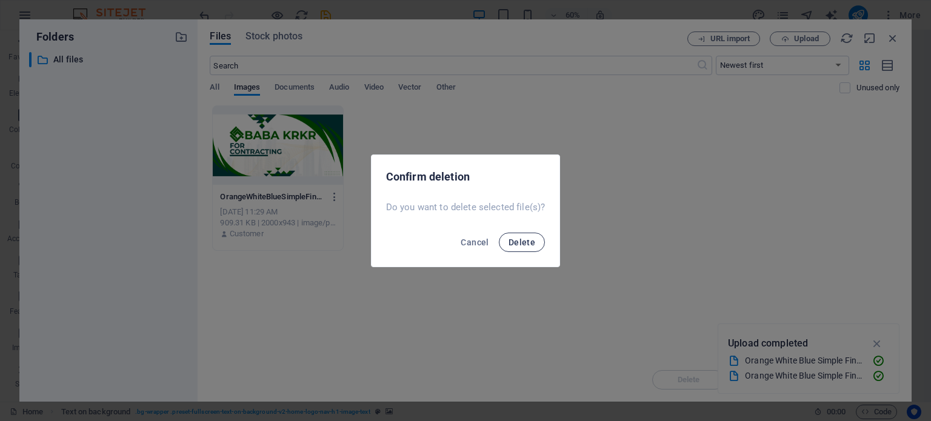
click at [522, 242] on span "Delete" at bounding box center [522, 243] width 27 height 10
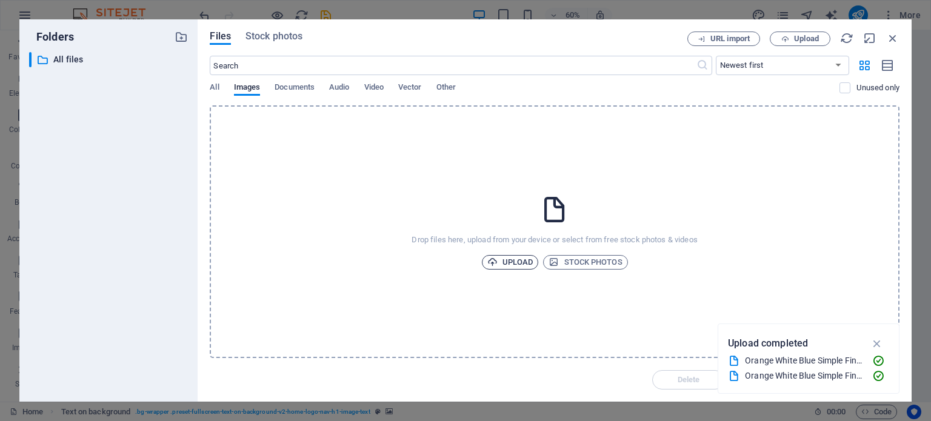
click at [495, 264] on icon "button" at bounding box center [492, 262] width 10 height 10
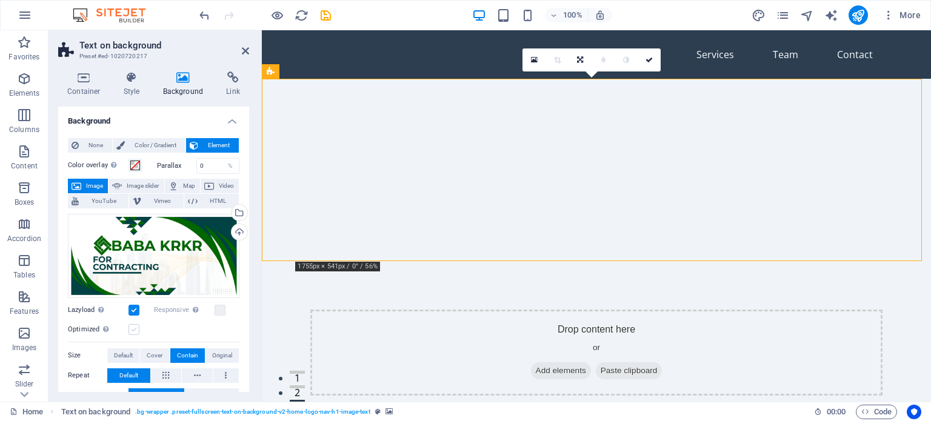
click at [133, 325] on label at bounding box center [133, 329] width 11 height 11
click at [0, 0] on input "Optimized Images are compressed to improve page speed." at bounding box center [0, 0] width 0 height 0
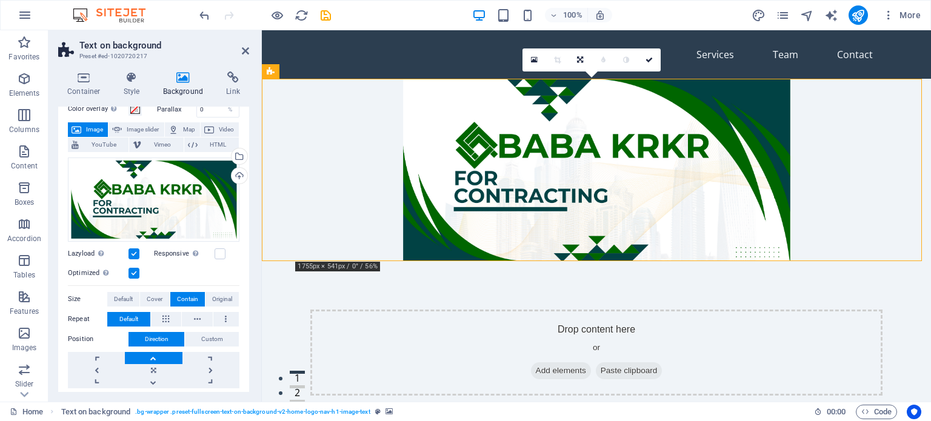
scroll to position [61, 0]
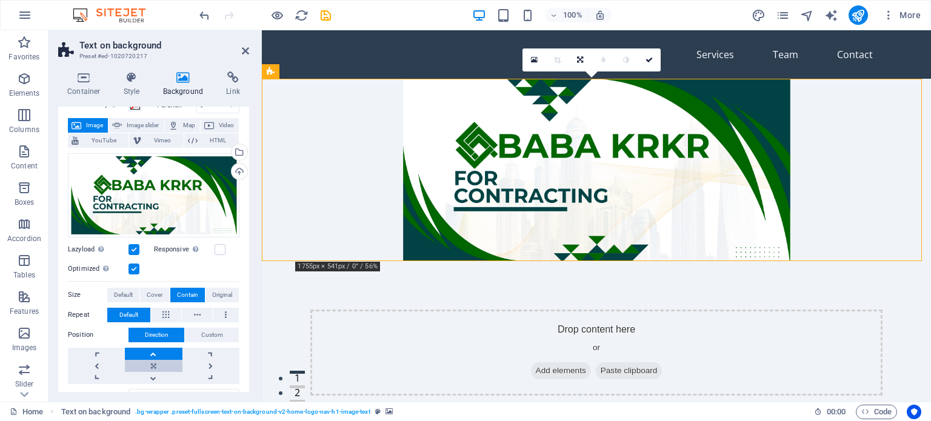
click at [154, 364] on link at bounding box center [153, 366] width 57 height 12
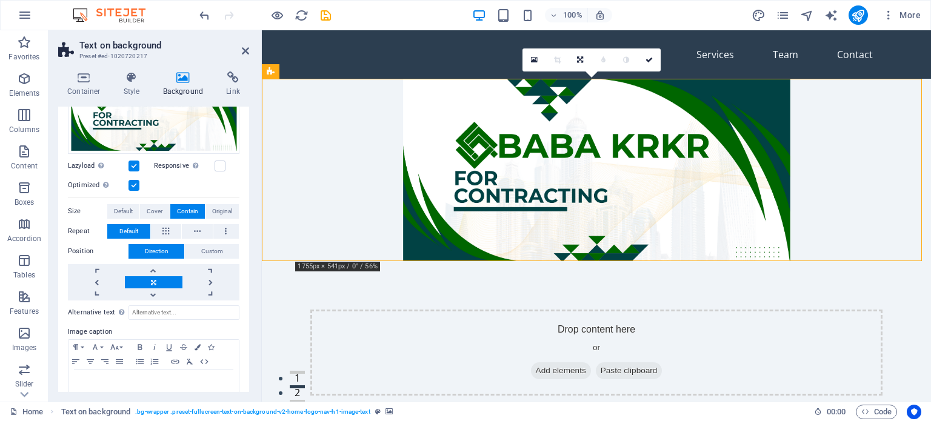
scroll to position [167, 0]
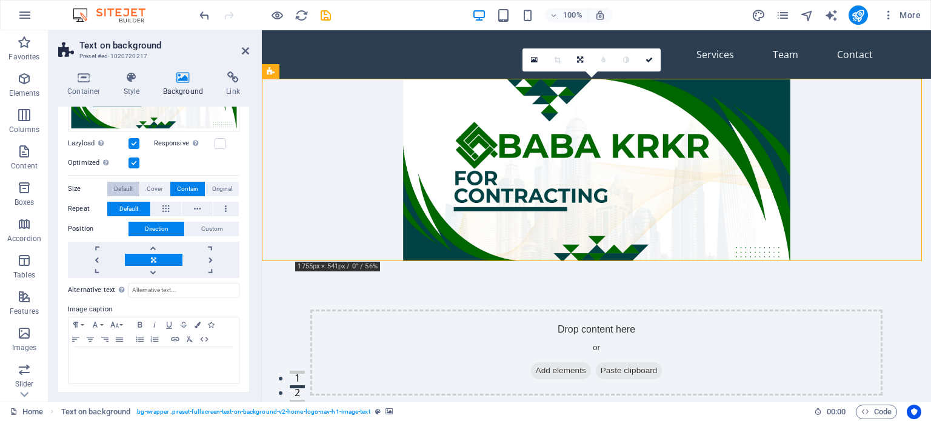
click at [124, 183] on span "Default" at bounding box center [123, 189] width 19 height 15
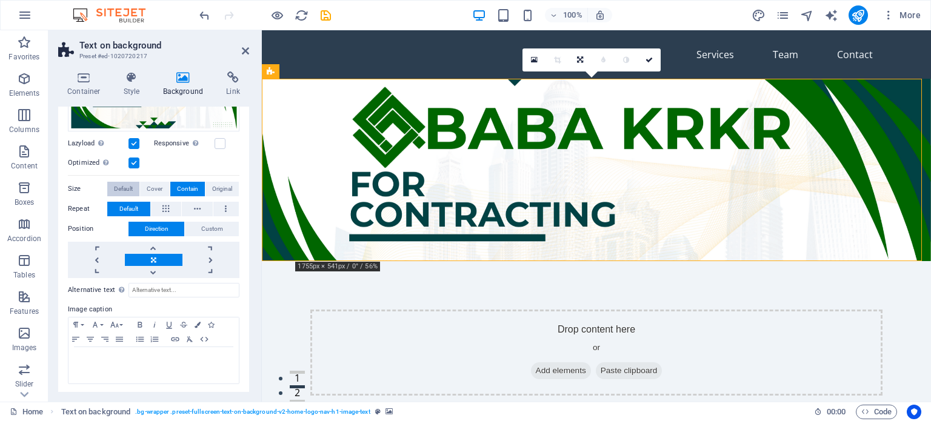
scroll to position [147, 0]
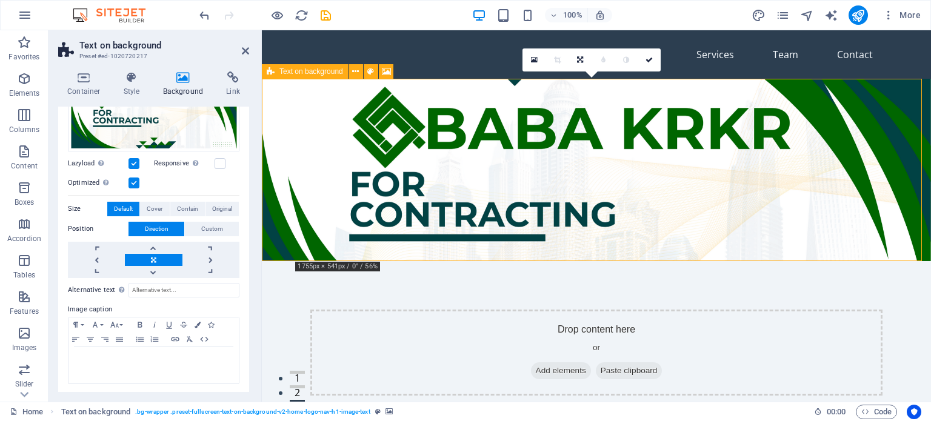
click at [746, 310] on div "Drop content here or Add elements Paste clipboard" at bounding box center [596, 353] width 572 height 86
click at [531, 362] on span "Add elements" at bounding box center [561, 370] width 60 height 17
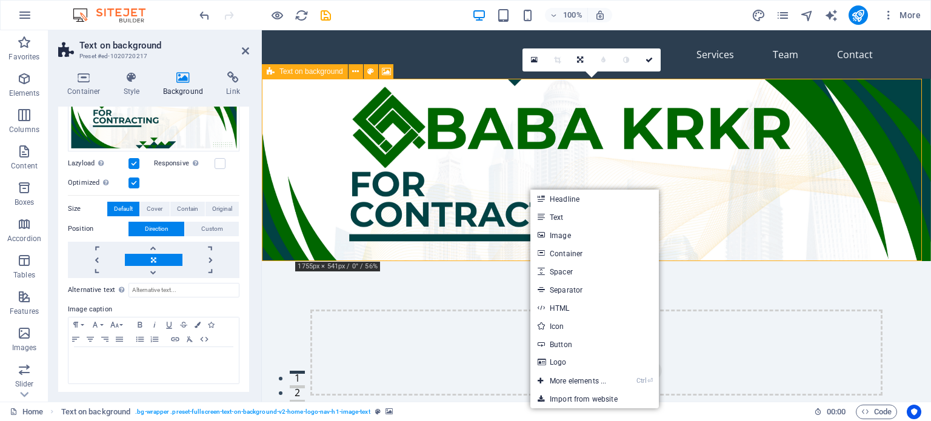
click at [728, 310] on div "Drop content here or Add elements Paste clipboard" at bounding box center [596, 353] width 572 height 86
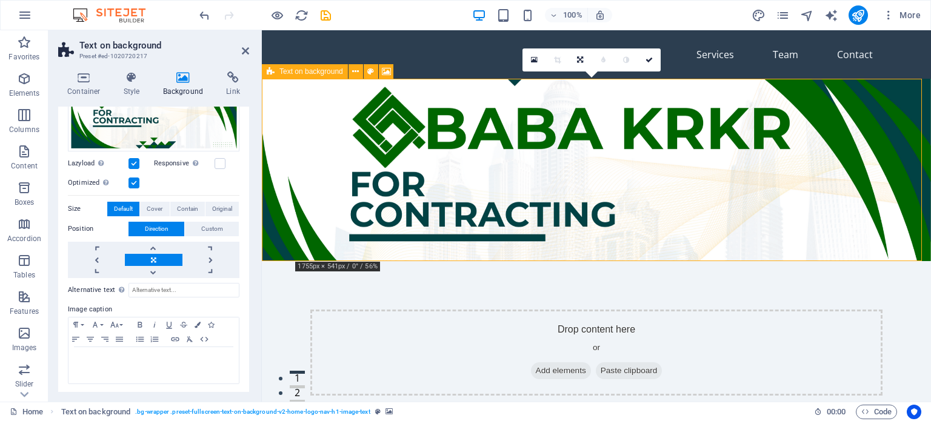
drag, startPoint x: 601, startPoint y: 146, endPoint x: 606, endPoint y: 167, distance: 21.8
click at [606, 310] on div "Drop content here or Add elements Paste clipboard" at bounding box center [596, 353] width 572 height 86
click at [609, 362] on span "Paste clipboard" at bounding box center [629, 370] width 67 height 17
drag, startPoint x: 618, startPoint y: 184, endPoint x: 670, endPoint y: 187, distance: 51.6
click at [670, 310] on div "Drop content here or Add elements Paste clipboard" at bounding box center [596, 353] width 572 height 86
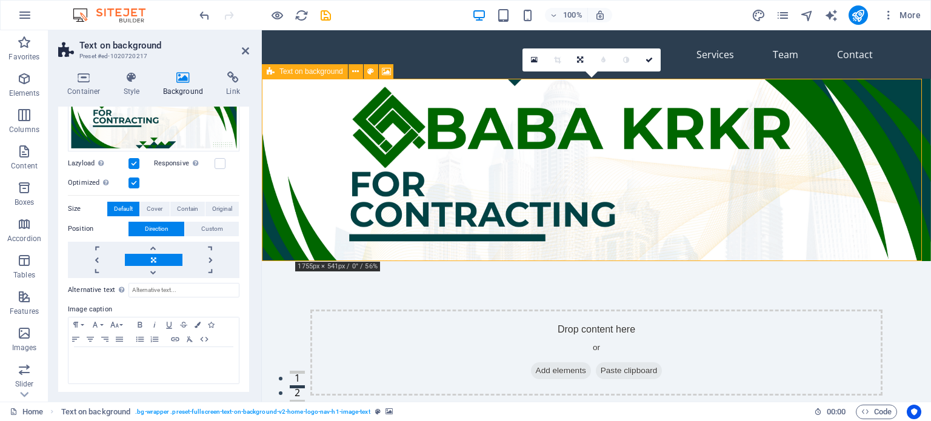
click at [643, 362] on span "Paste clipboard" at bounding box center [629, 370] width 67 height 17
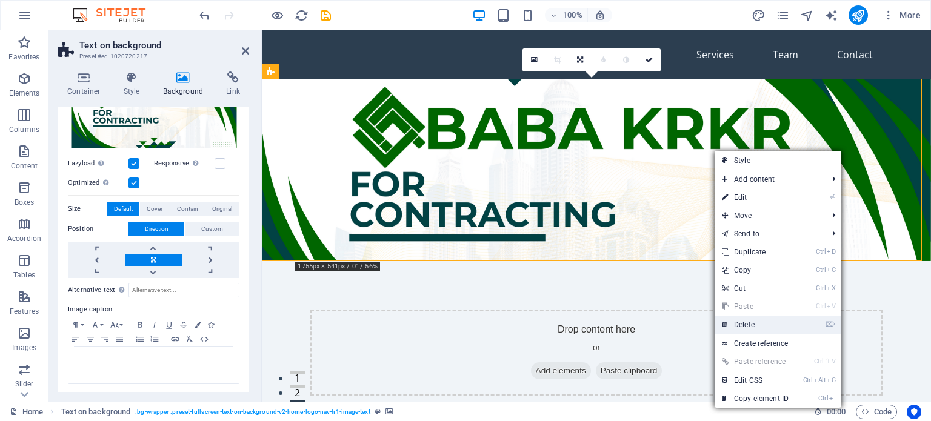
click at [746, 327] on link "⌦ Delete" at bounding box center [755, 325] width 81 height 18
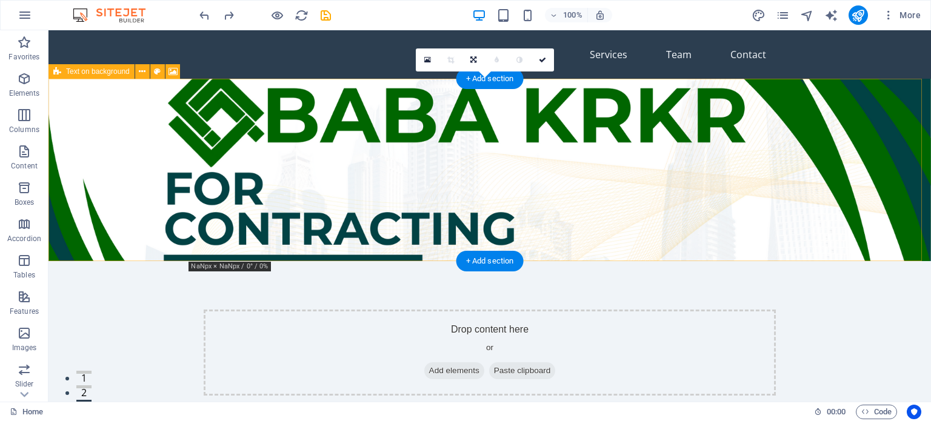
click at [709, 310] on div "Drop content here or Add elements Paste clipboard" at bounding box center [490, 353] width 572 height 86
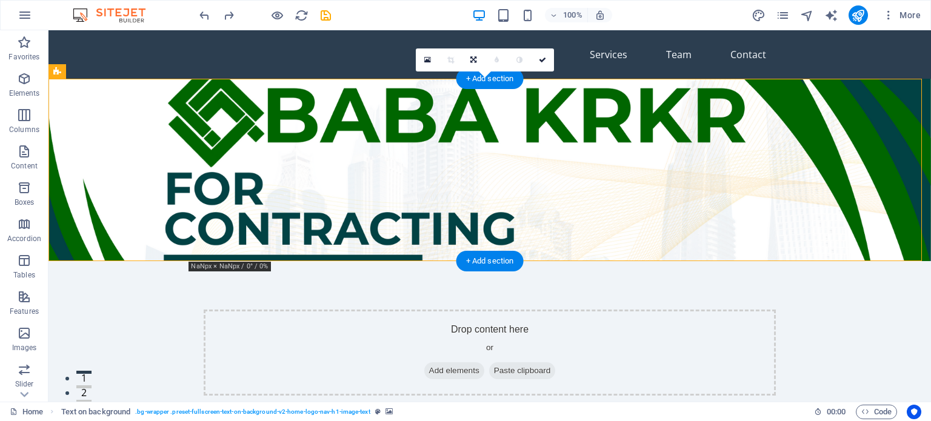
click at [127, 196] on figure at bounding box center [489, 170] width 882 height 182
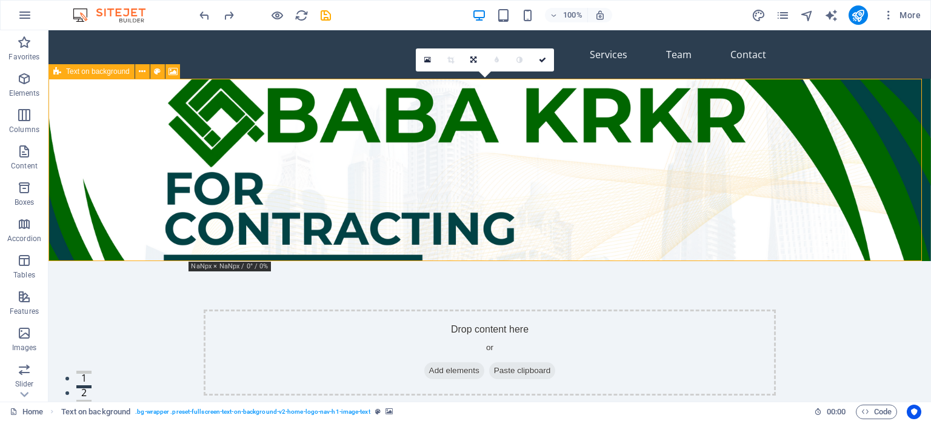
click at [59, 72] on icon at bounding box center [57, 71] width 8 height 15
click at [173, 70] on icon at bounding box center [172, 71] width 9 height 13
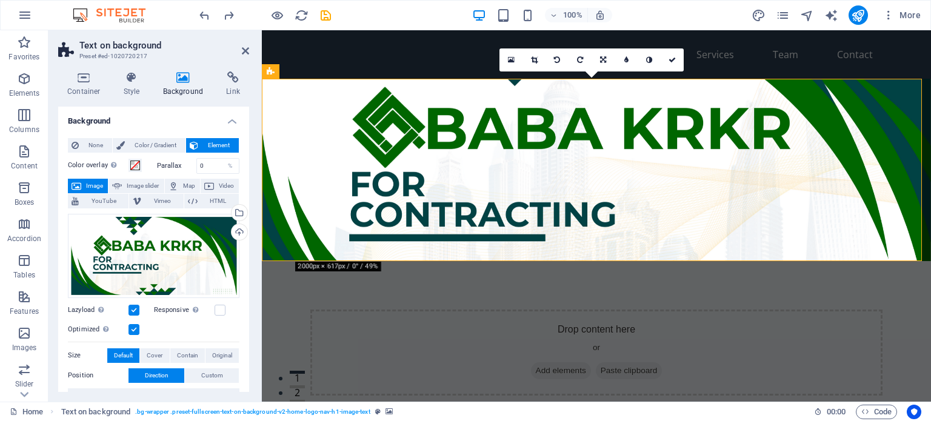
click at [644, 247] on figure at bounding box center [596, 170] width 669 height 182
click at [671, 56] on icon at bounding box center [672, 59] width 7 height 7
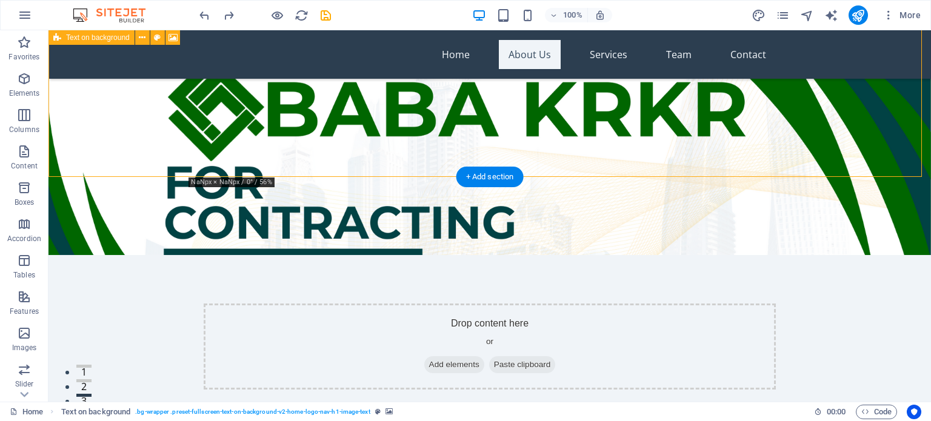
scroll to position [0, 0]
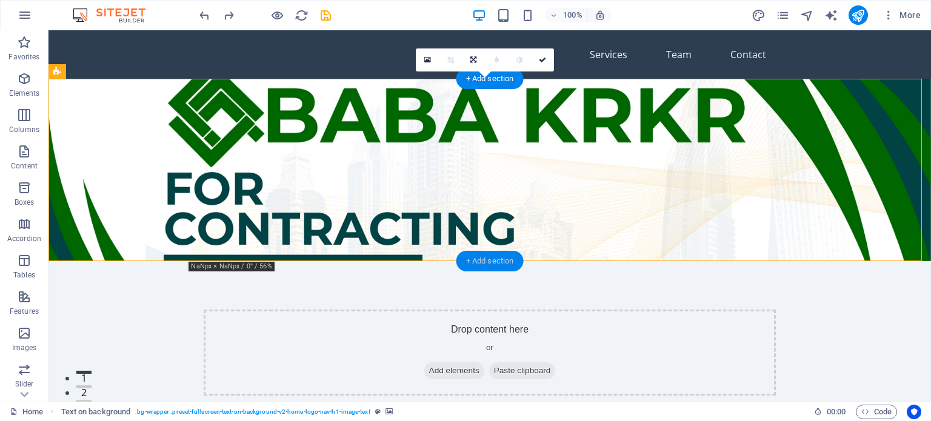
click at [482, 261] on div "+ Add section" at bounding box center [489, 261] width 67 height 21
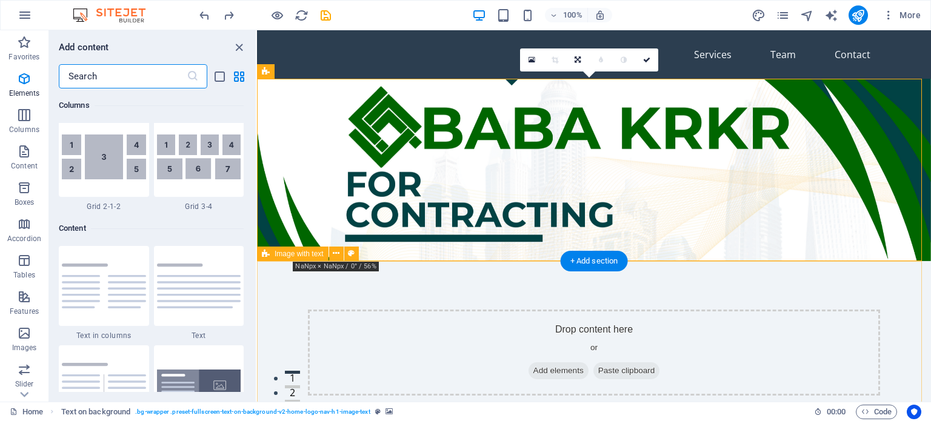
scroll to position [2121, 0]
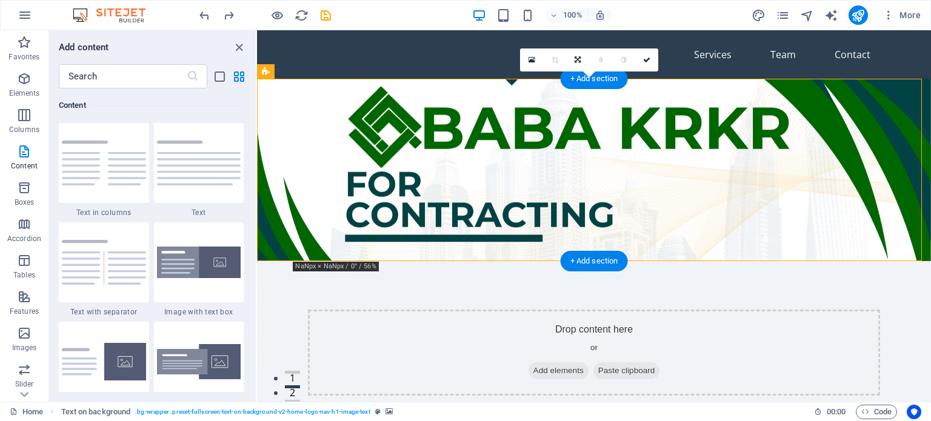
click at [771, 104] on figure at bounding box center [594, 170] width 674 height 182
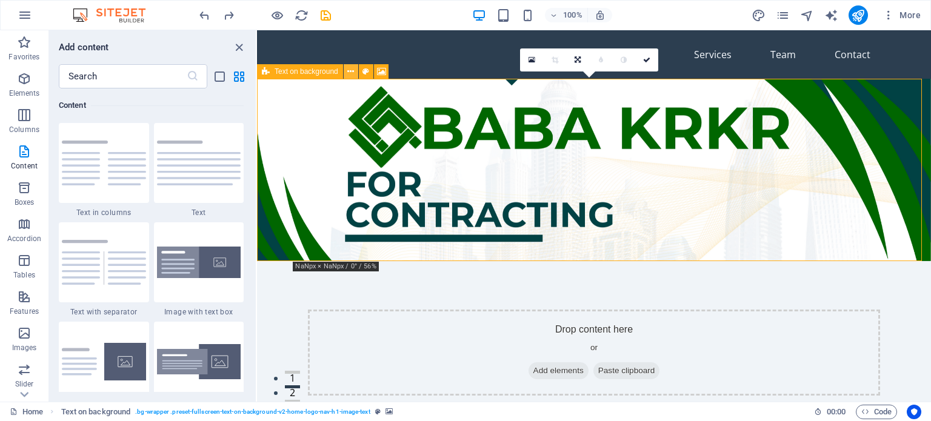
click at [352, 73] on icon at bounding box center [350, 71] width 7 height 13
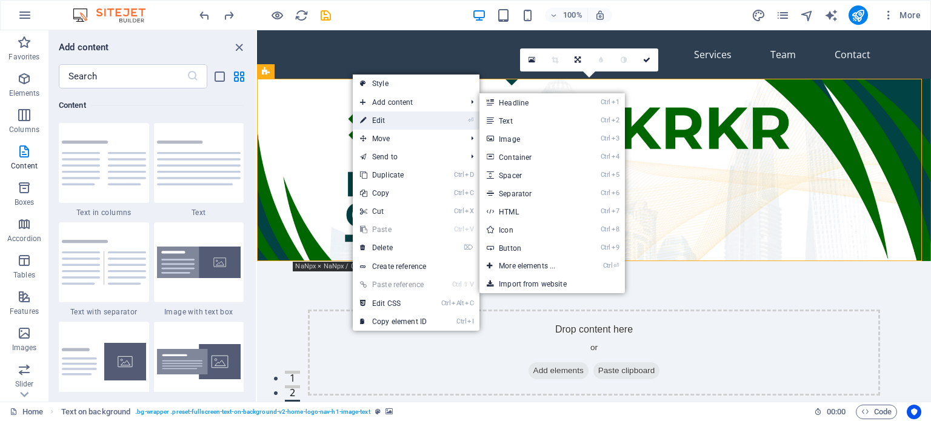
click at [381, 119] on link "⏎ Edit" at bounding box center [393, 121] width 81 height 18
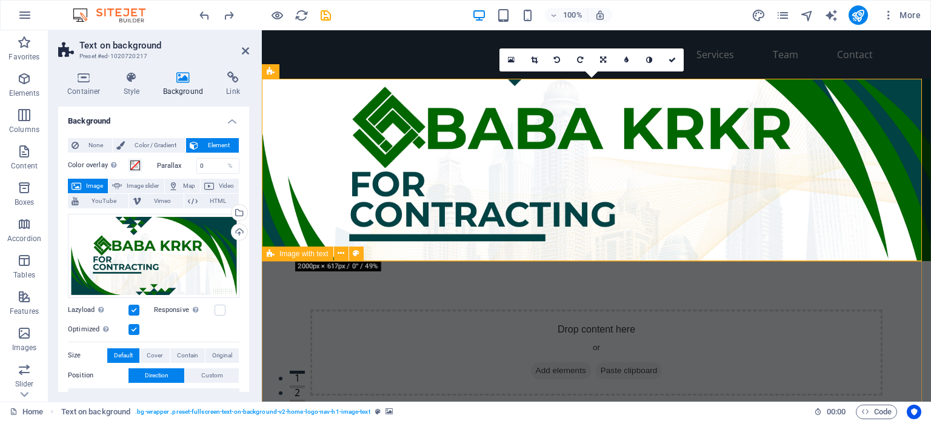
drag, startPoint x: 544, startPoint y: 291, endPoint x: 282, endPoint y: 275, distance: 262.3
click at [136, 167] on span at bounding box center [135, 166] width 10 height 10
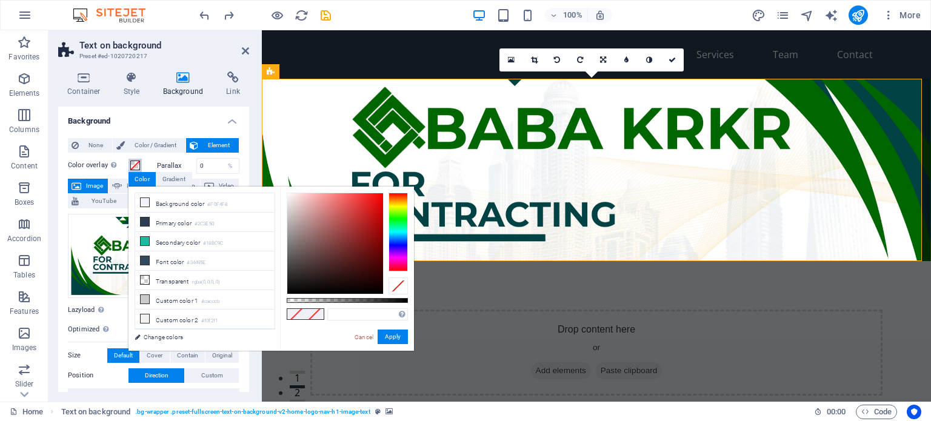
click at [136, 167] on span at bounding box center [135, 166] width 10 height 10
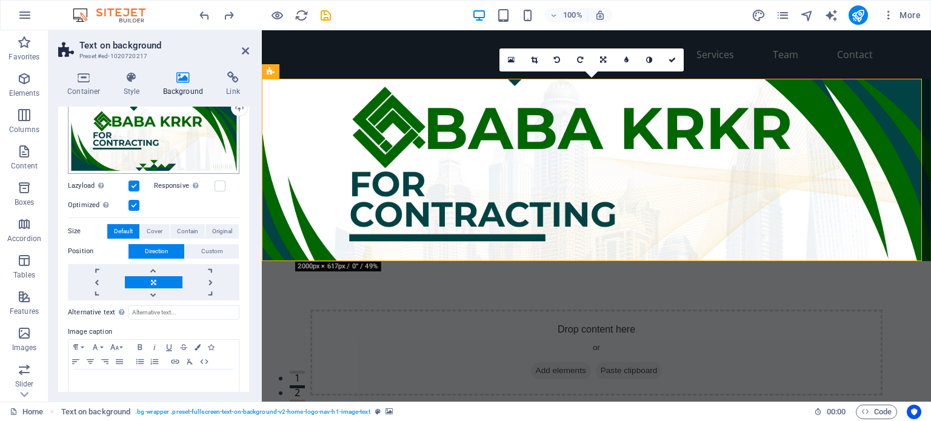
scroll to position [147, 0]
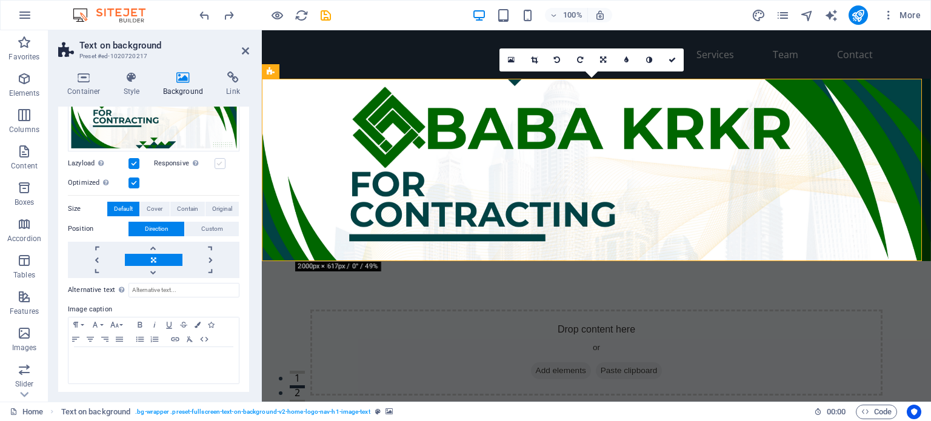
click at [218, 161] on label at bounding box center [220, 163] width 11 height 11
click at [0, 0] on input "Responsive Automatically load retina image and smartphone optimized sizes." at bounding box center [0, 0] width 0 height 0
click at [218, 161] on label at bounding box center [220, 163] width 11 height 11
click at [0, 0] on input "Responsive Automatically load retina image and smartphone optimized sizes." at bounding box center [0, 0] width 0 height 0
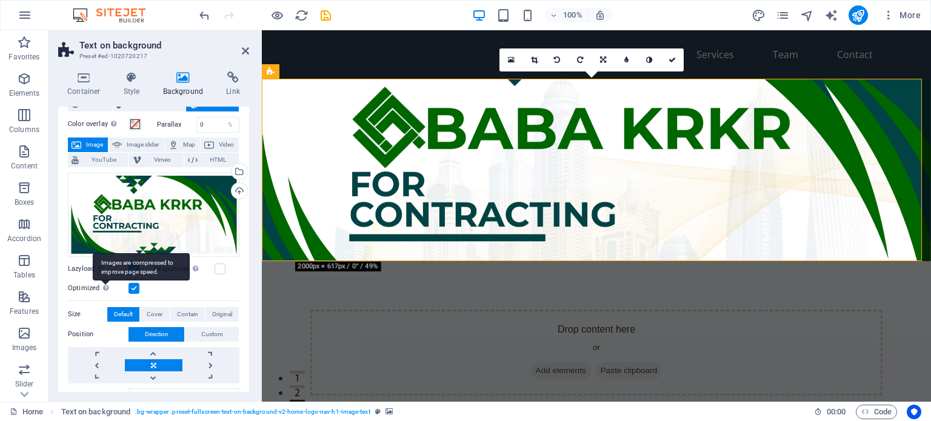
scroll to position [25, 0]
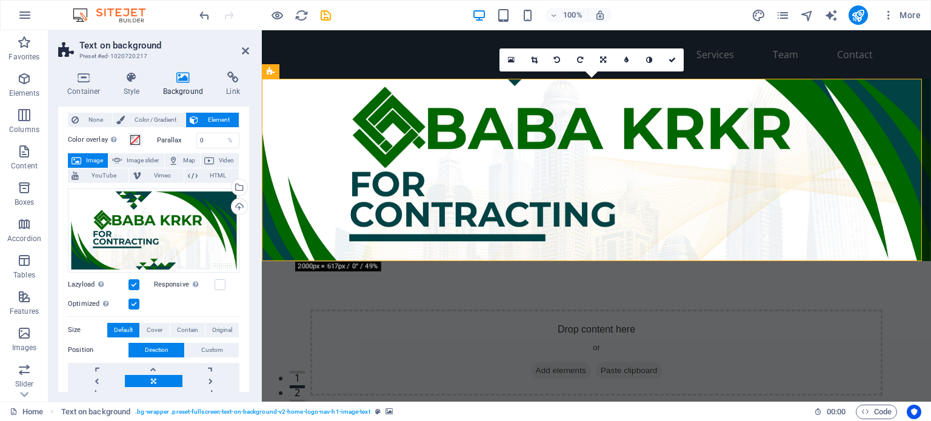
click at [439, 221] on figure at bounding box center [596, 170] width 669 height 182
click at [298, 122] on figure at bounding box center [596, 170] width 669 height 182
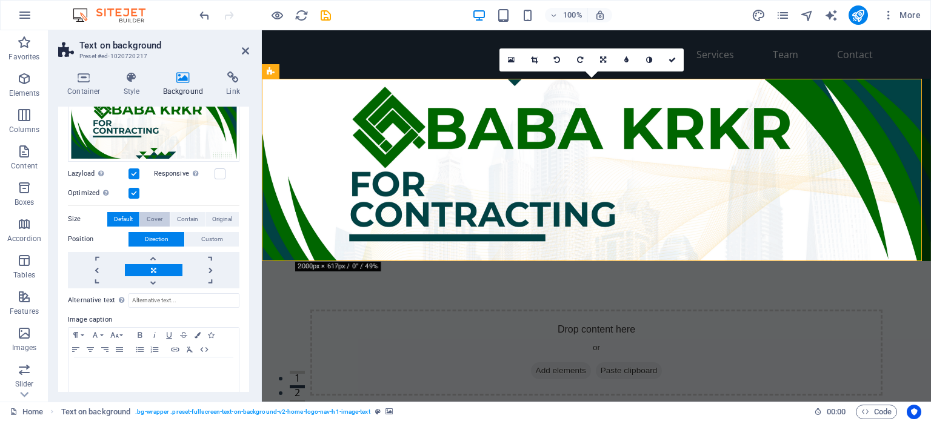
scroll to position [147, 0]
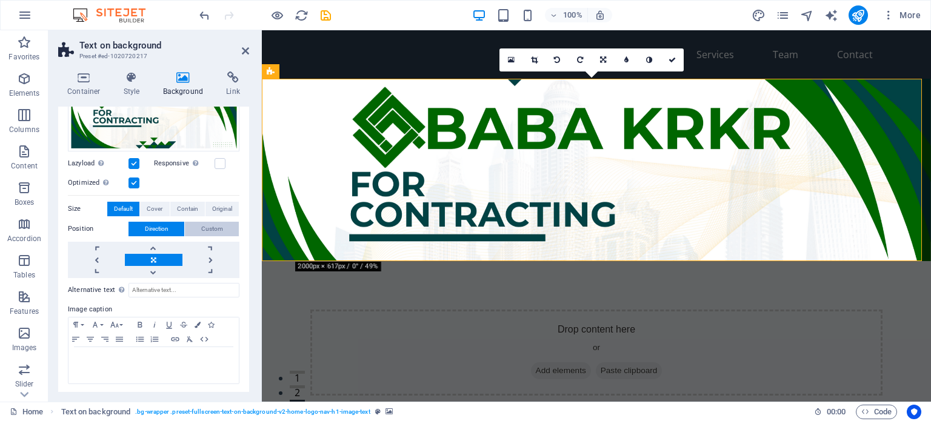
click at [207, 225] on span "Custom" at bounding box center [212, 229] width 22 height 15
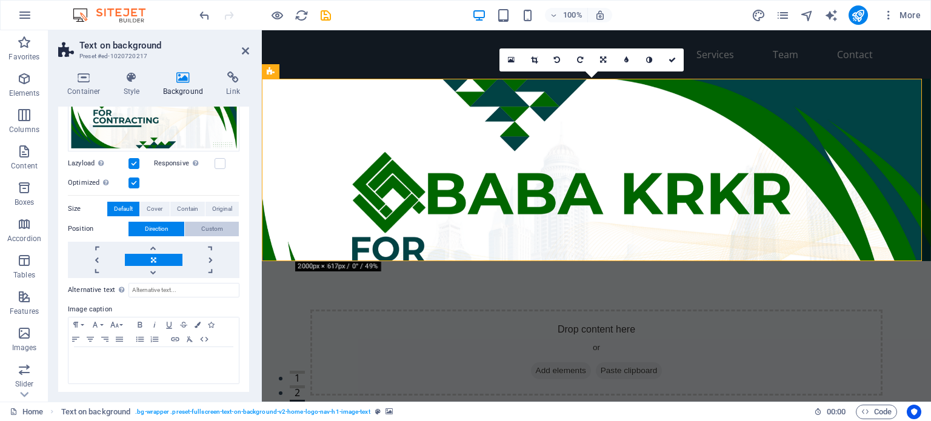
scroll to position [132, 0]
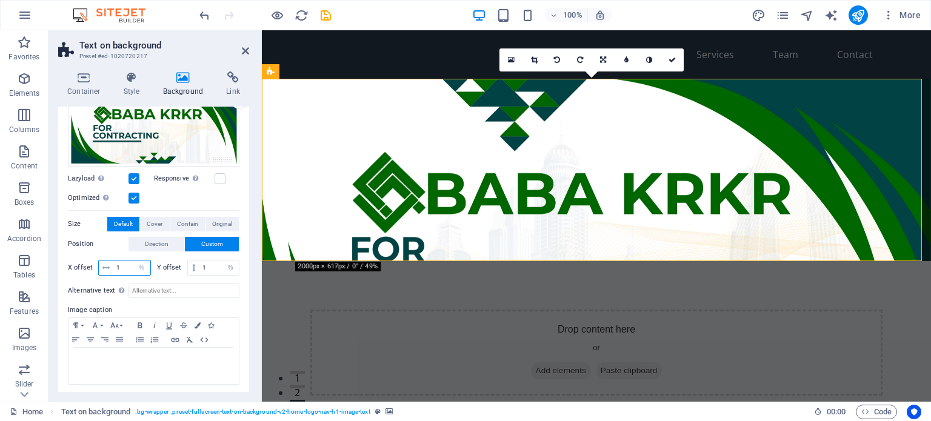
click at [123, 265] on input "1" at bounding box center [131, 268] width 37 height 15
type input "1000"
click at [209, 268] on input "1" at bounding box center [218, 268] width 39 height 15
drag, startPoint x: 209, startPoint y: 268, endPoint x: 201, endPoint y: 269, distance: 7.9
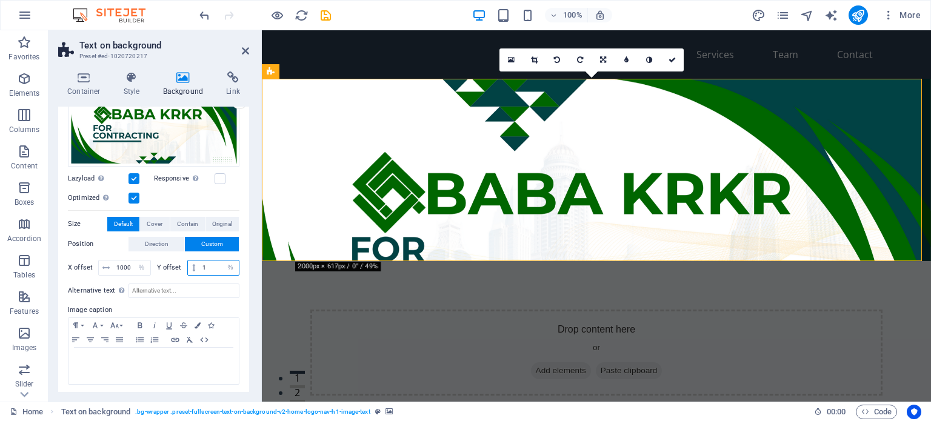
click at [201, 269] on input "1" at bounding box center [218, 268] width 39 height 15
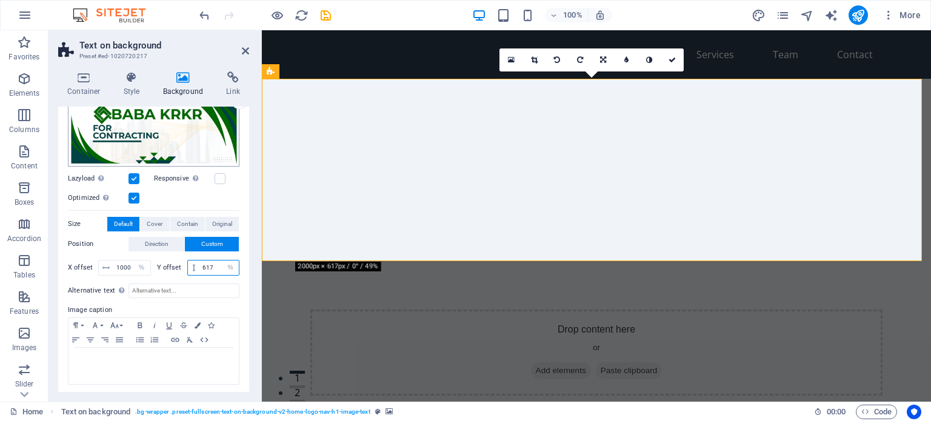
type input "617"
click at [179, 124] on div "Drag files here, click to choose files or select files from Files or our free s…" at bounding box center [154, 124] width 172 height 84
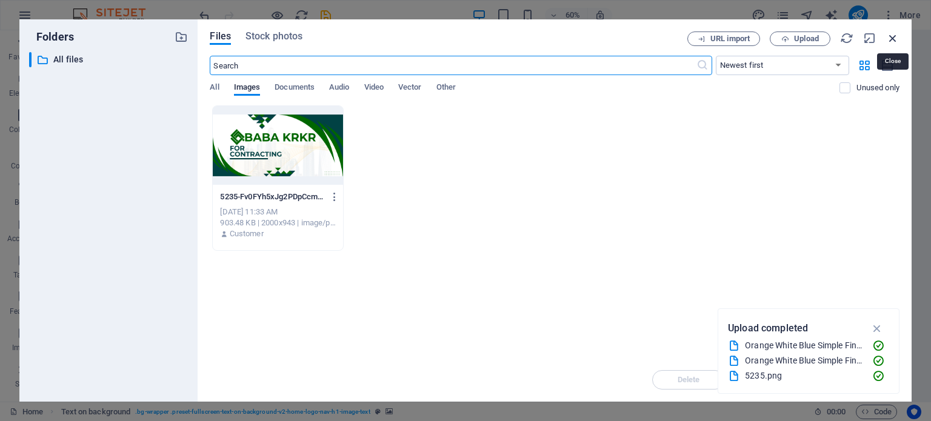
click at [890, 38] on icon "button" at bounding box center [892, 38] width 13 height 13
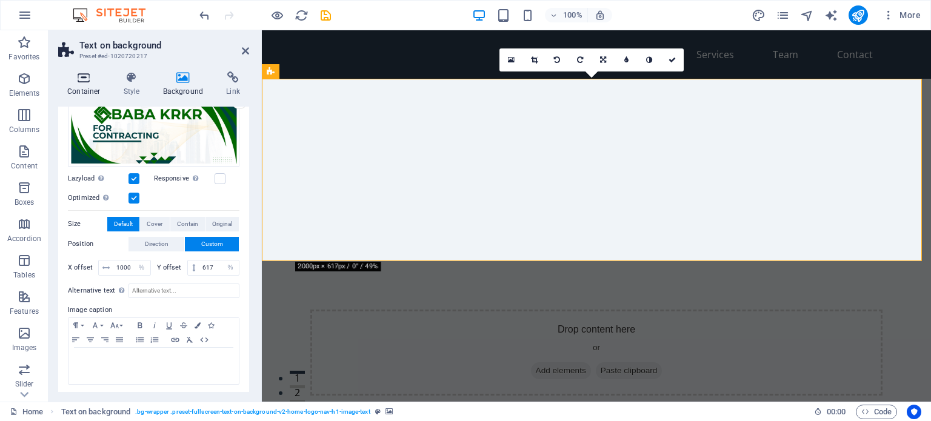
click at [81, 75] on icon at bounding box center [84, 78] width 52 height 12
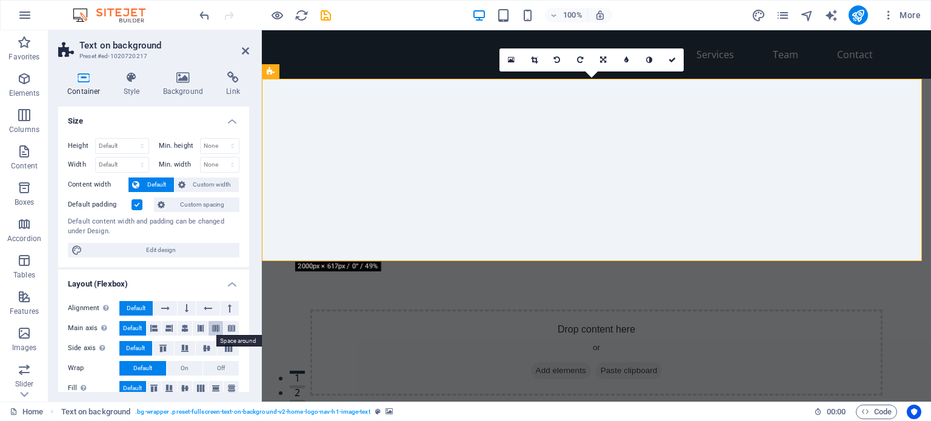
click at [212, 330] on icon at bounding box center [215, 328] width 7 height 15
click at [141, 328] on span "Default" at bounding box center [132, 328] width 19 height 15
click at [425, 310] on div "Drop content here or Add elements Paste clipboard" at bounding box center [596, 353] width 572 height 86
click at [540, 362] on span "Add elements" at bounding box center [561, 370] width 60 height 17
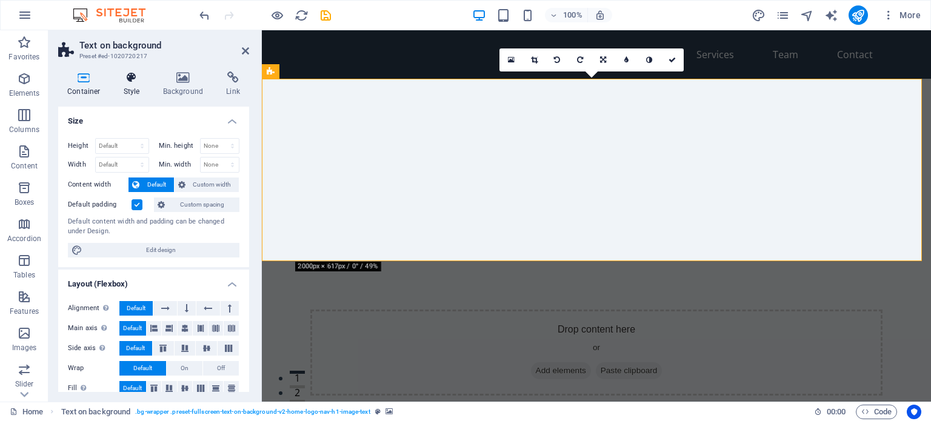
click at [126, 77] on icon at bounding box center [132, 78] width 35 height 12
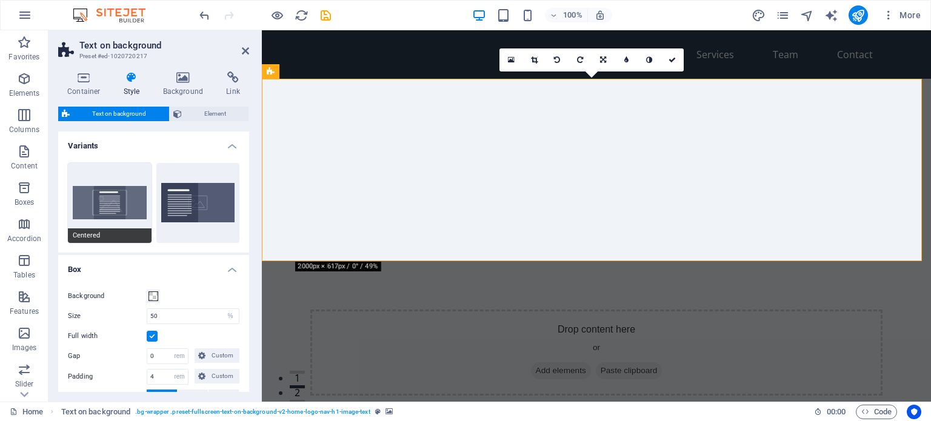
click at [130, 195] on button "Centered" at bounding box center [110, 203] width 84 height 80
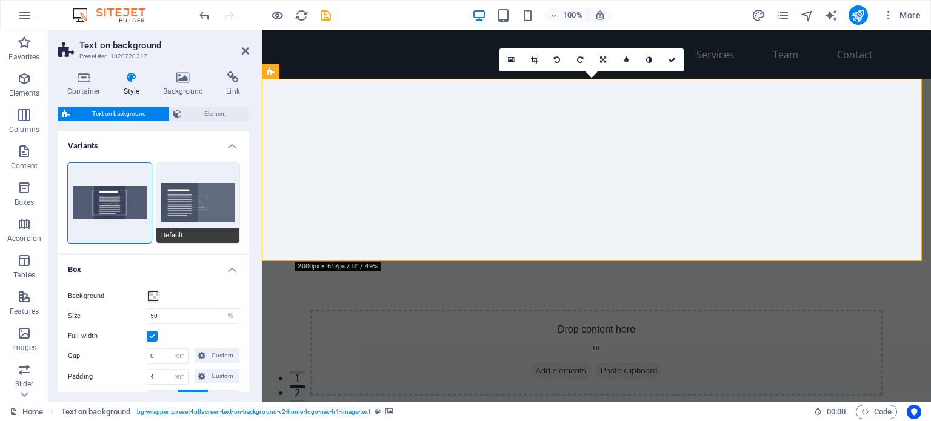
click at [189, 199] on button "Default" at bounding box center [198, 203] width 84 height 80
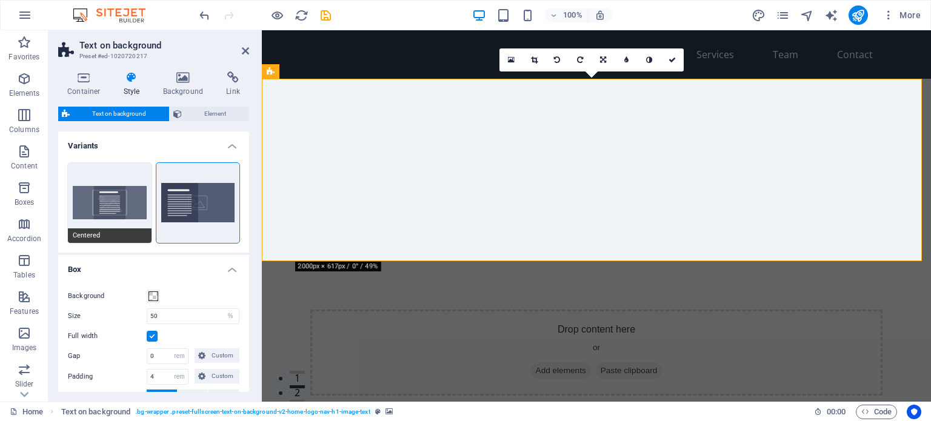
click at [124, 206] on button "Centered" at bounding box center [110, 203] width 84 height 80
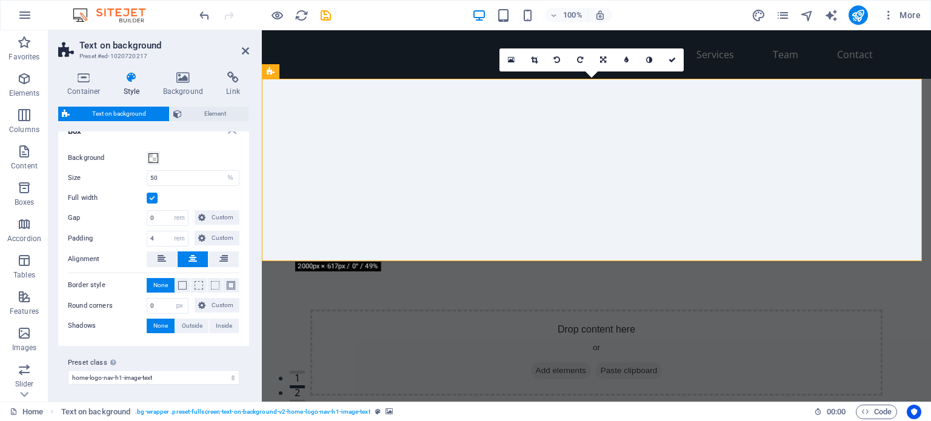
scroll to position [139, 0]
click at [216, 376] on select "default home-logo-nav-h1-image-text about-3 Add preset class" at bounding box center [154, 377] width 172 height 15
click at [68, 370] on select "default home-logo-nav-h1-image-text about-3 Add preset class" at bounding box center [154, 377] width 172 height 15
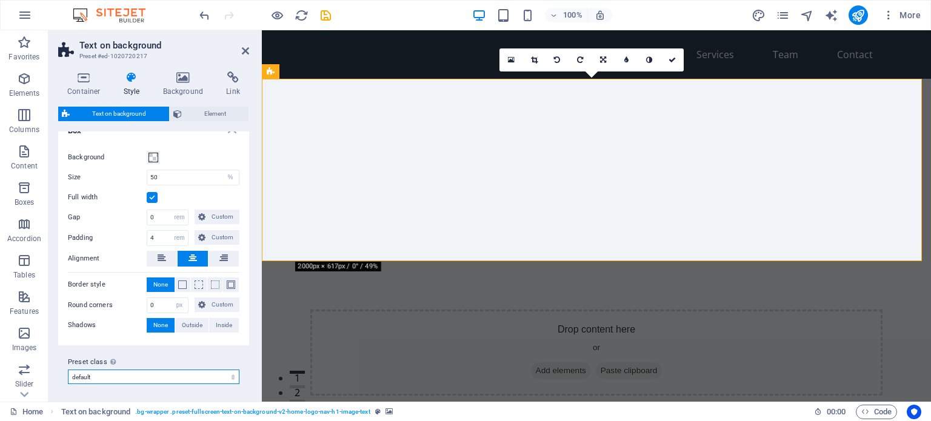
click at [171, 373] on select "default home-logo-nav-h1-image-text about-3 Add preset class" at bounding box center [154, 377] width 172 height 15
click at [68, 370] on select "default home-logo-nav-h1-image-text about-3 Add preset class" at bounding box center [154, 377] width 172 height 15
select select "preset-fullscreen-text-on-background-v2-home-logo-nav-h1-image-text"
click at [193, 77] on icon at bounding box center [183, 78] width 59 height 12
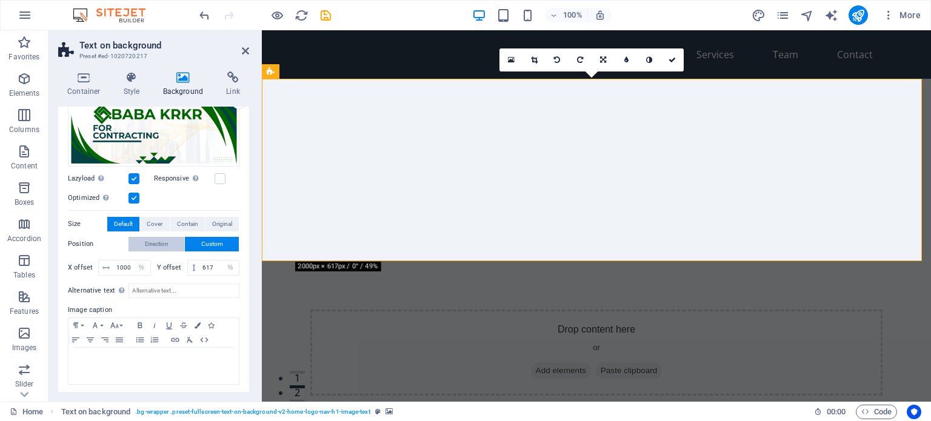
click at [167, 247] on span "Direction" at bounding box center [157, 244] width 24 height 15
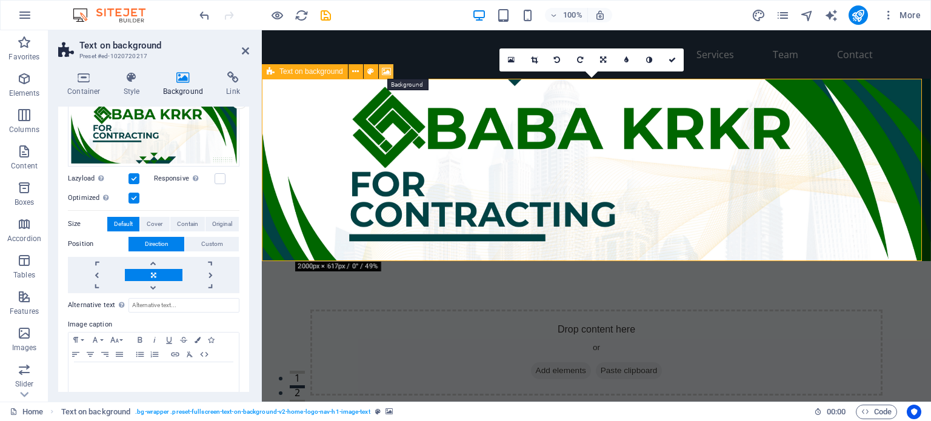
click at [392, 74] on button at bounding box center [386, 71] width 15 height 15
click at [318, 77] on div "Text on background" at bounding box center [305, 71] width 86 height 15
click at [389, 69] on icon at bounding box center [386, 71] width 9 height 13
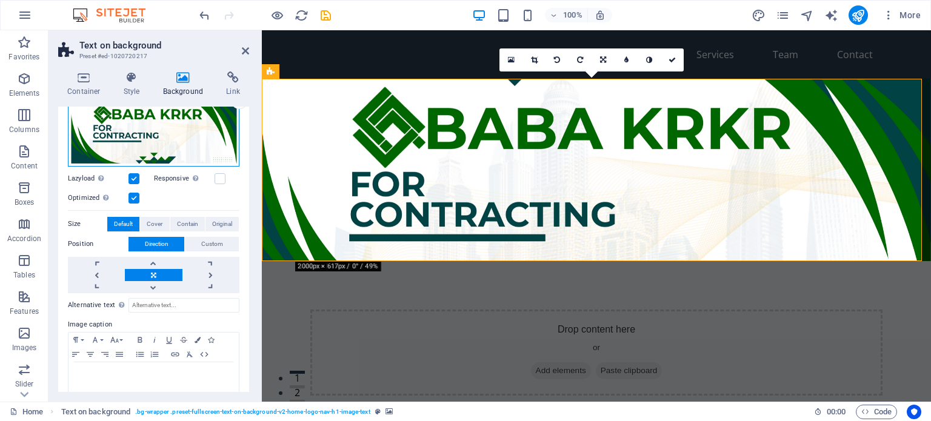
click at [162, 136] on div "Drag files here, click to choose files or select files from Files or our free s…" at bounding box center [154, 124] width 172 height 84
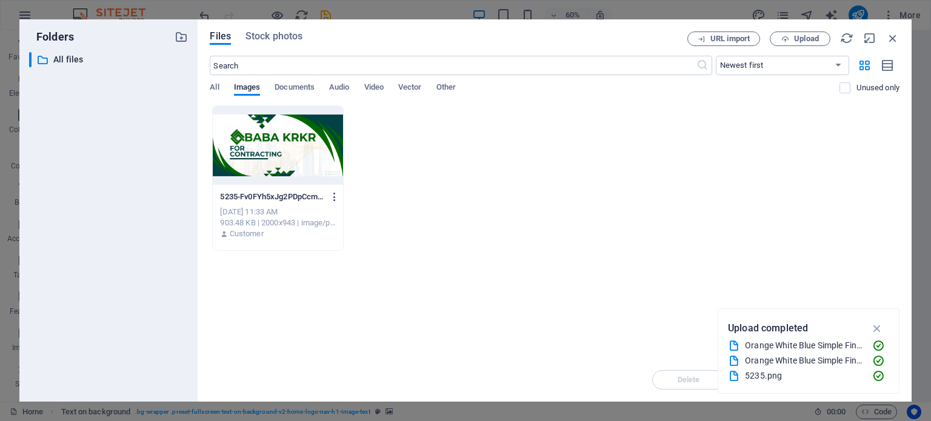
click at [334, 196] on icon "button" at bounding box center [335, 197] width 12 height 11
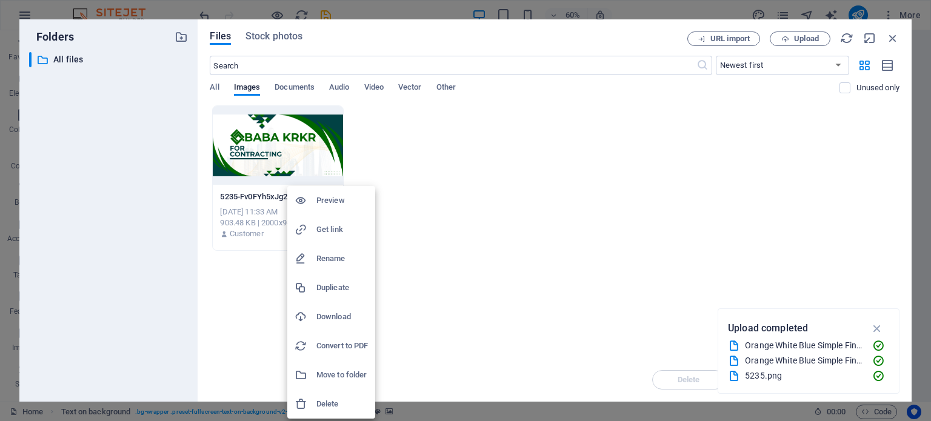
click at [324, 404] on h6 "Delete" at bounding box center [342, 404] width 52 height 15
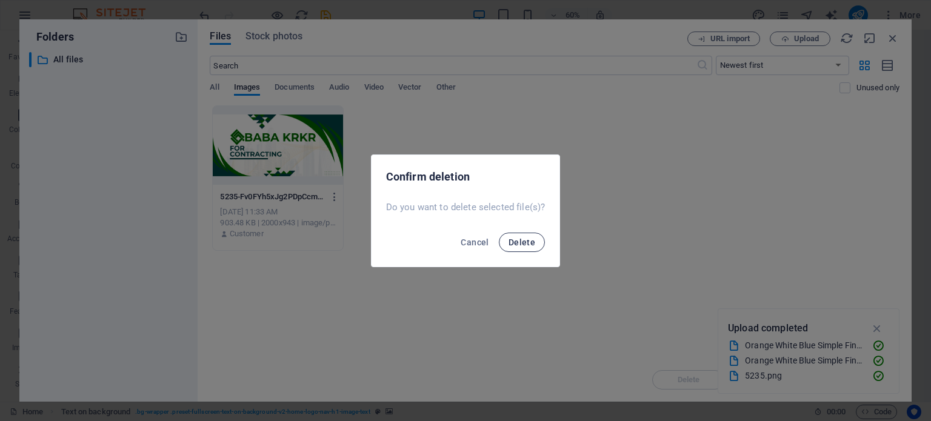
click at [516, 242] on span "Delete" at bounding box center [522, 243] width 27 height 10
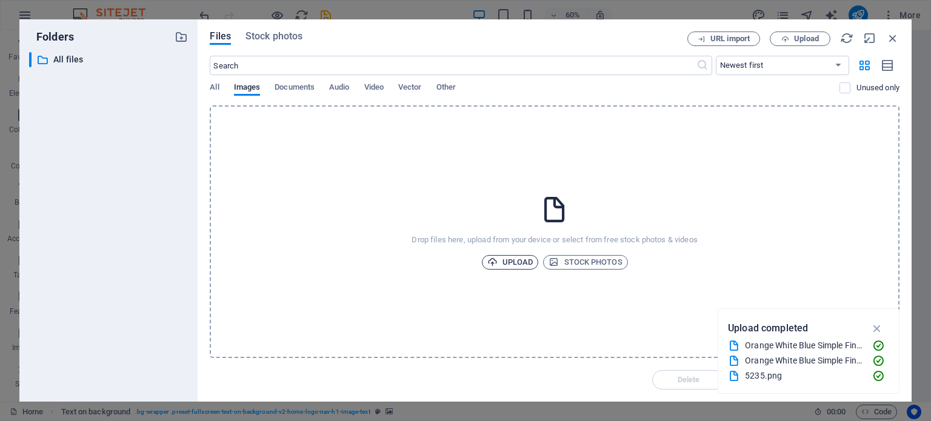
click at [495, 265] on icon "button" at bounding box center [492, 262] width 10 height 10
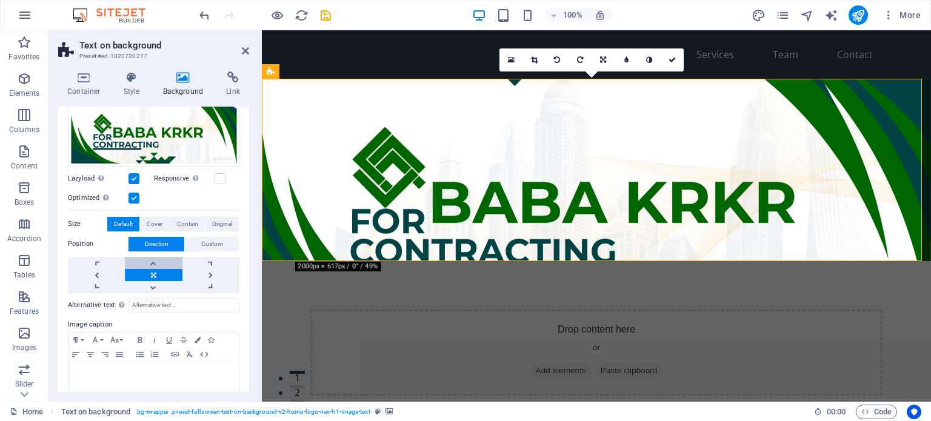
click at [161, 262] on link at bounding box center [153, 263] width 57 height 12
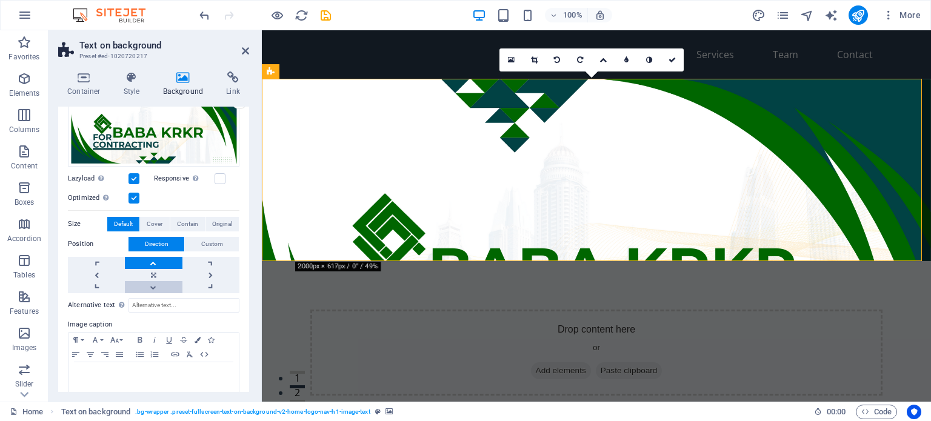
click at [155, 281] on link at bounding box center [153, 287] width 57 height 12
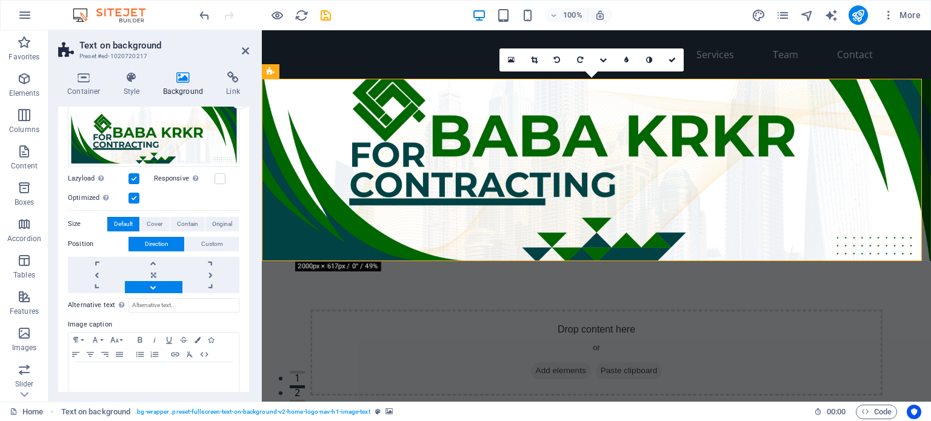
click at [155, 281] on link at bounding box center [153, 287] width 57 height 12
click at [158, 269] on link at bounding box center [153, 275] width 57 height 12
